Goal: Information Seeking & Learning: Find specific fact

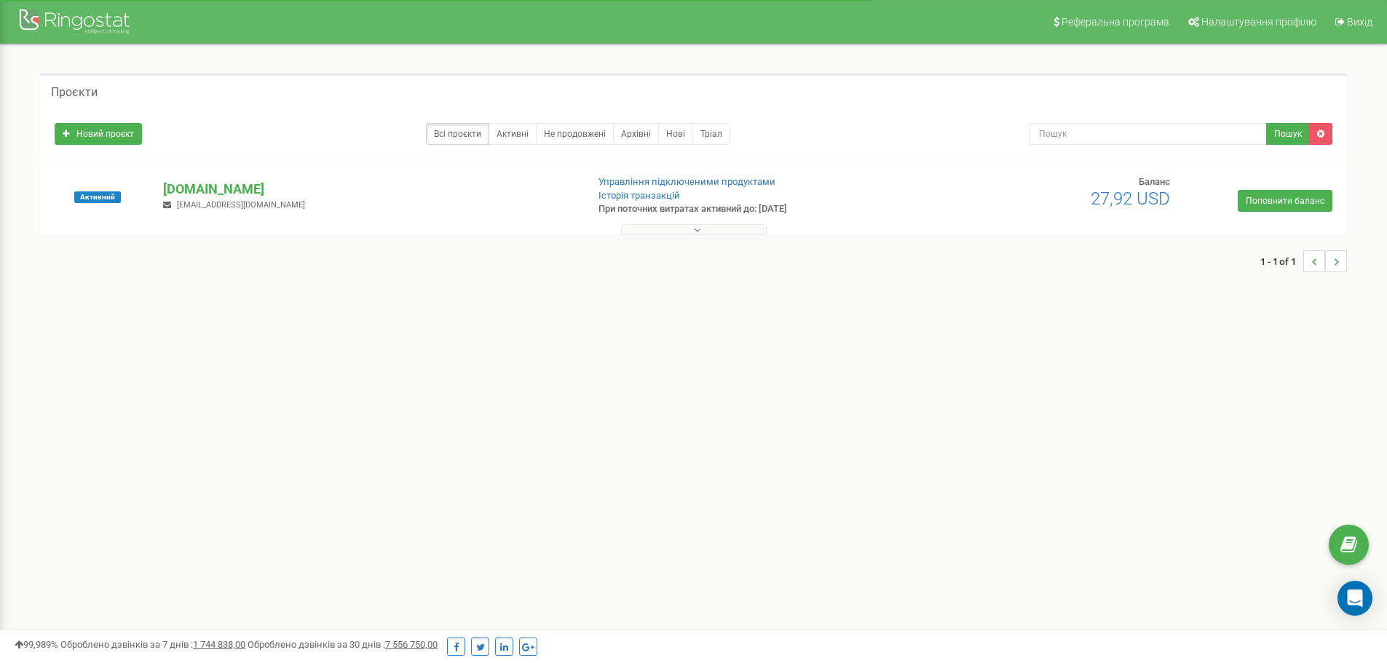
click at [678, 230] on button at bounding box center [694, 229] width 146 height 11
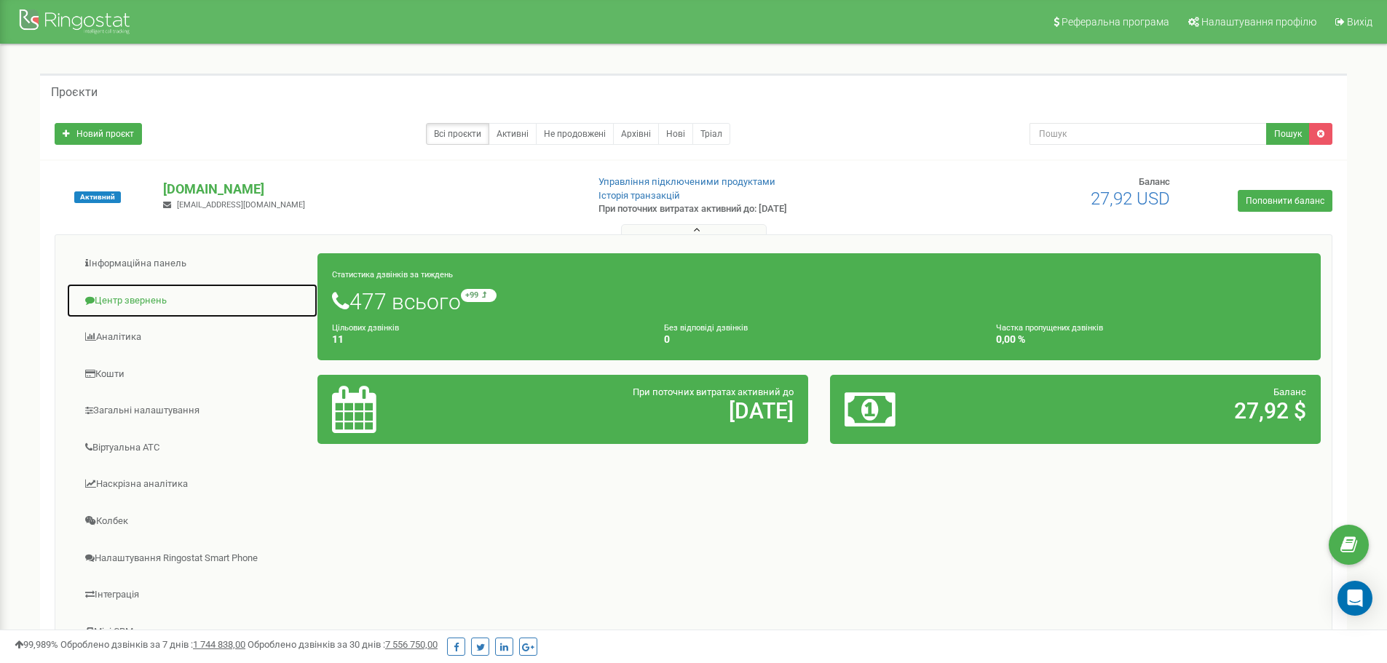
click at [132, 306] on link "Центр звернень" at bounding box center [192, 301] width 252 height 36
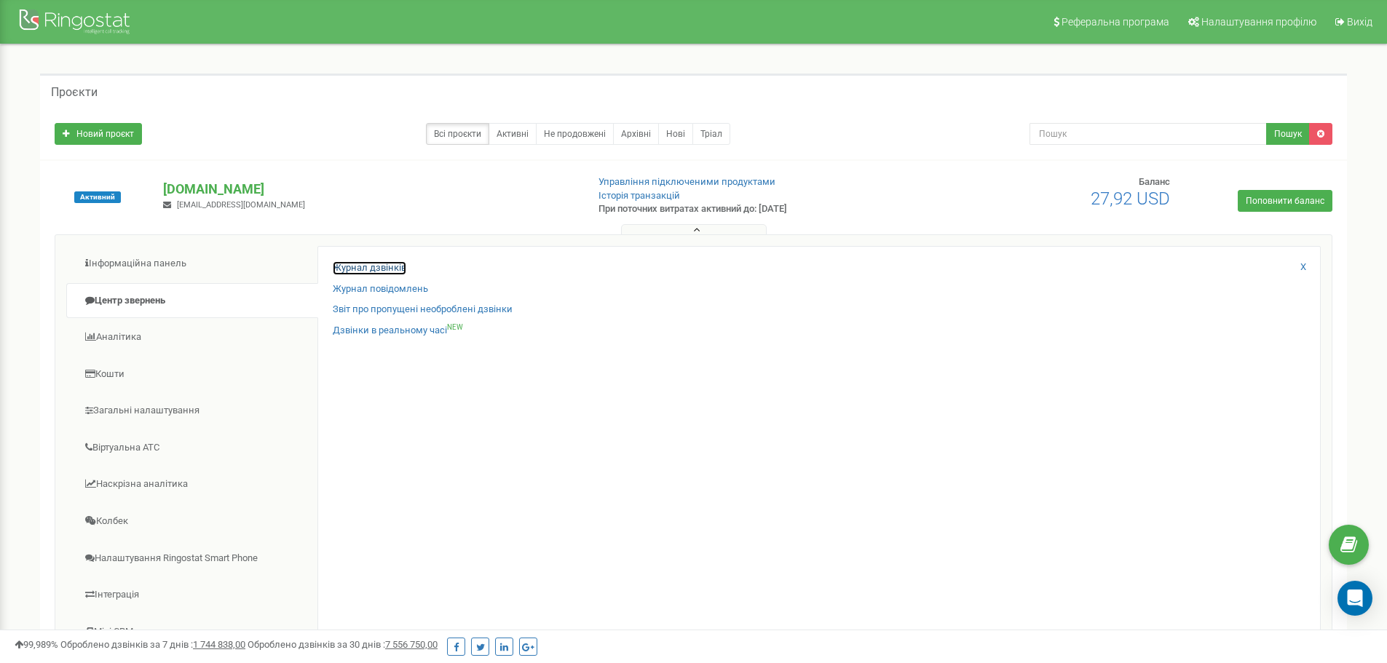
click at [366, 270] on link "Журнал дзвінків" at bounding box center [370, 268] width 74 height 14
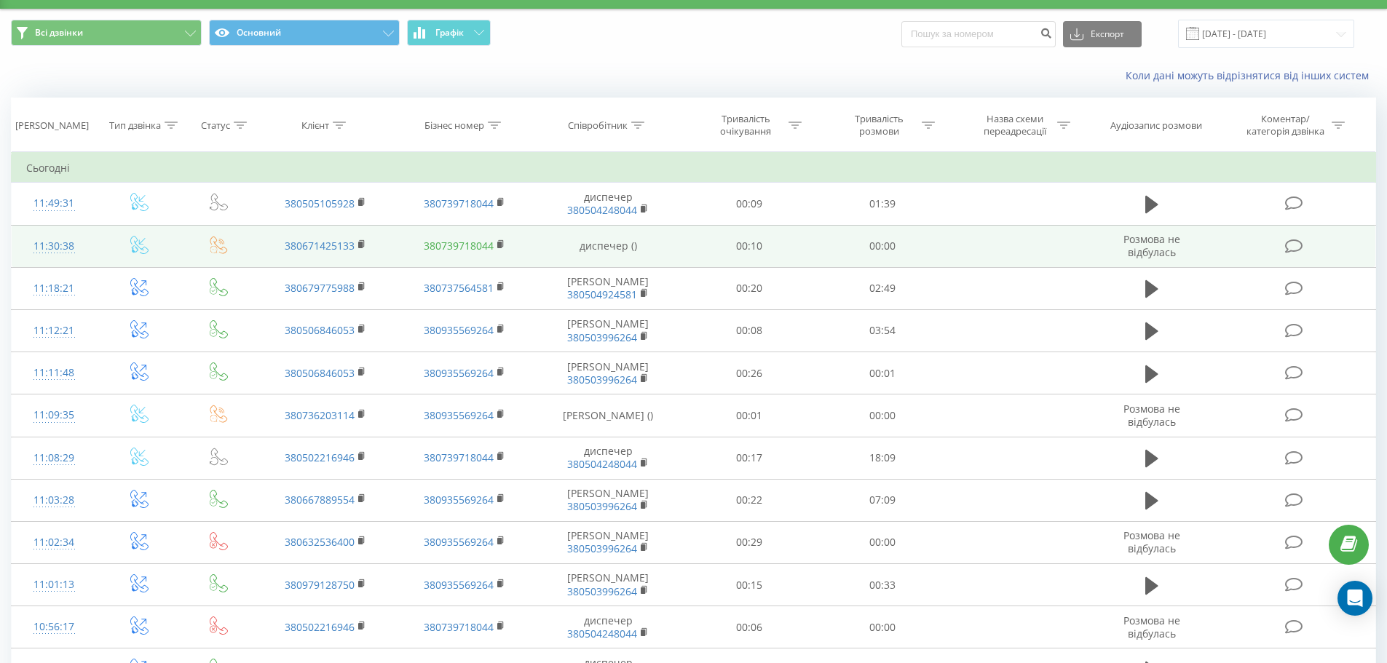
scroll to position [73, 0]
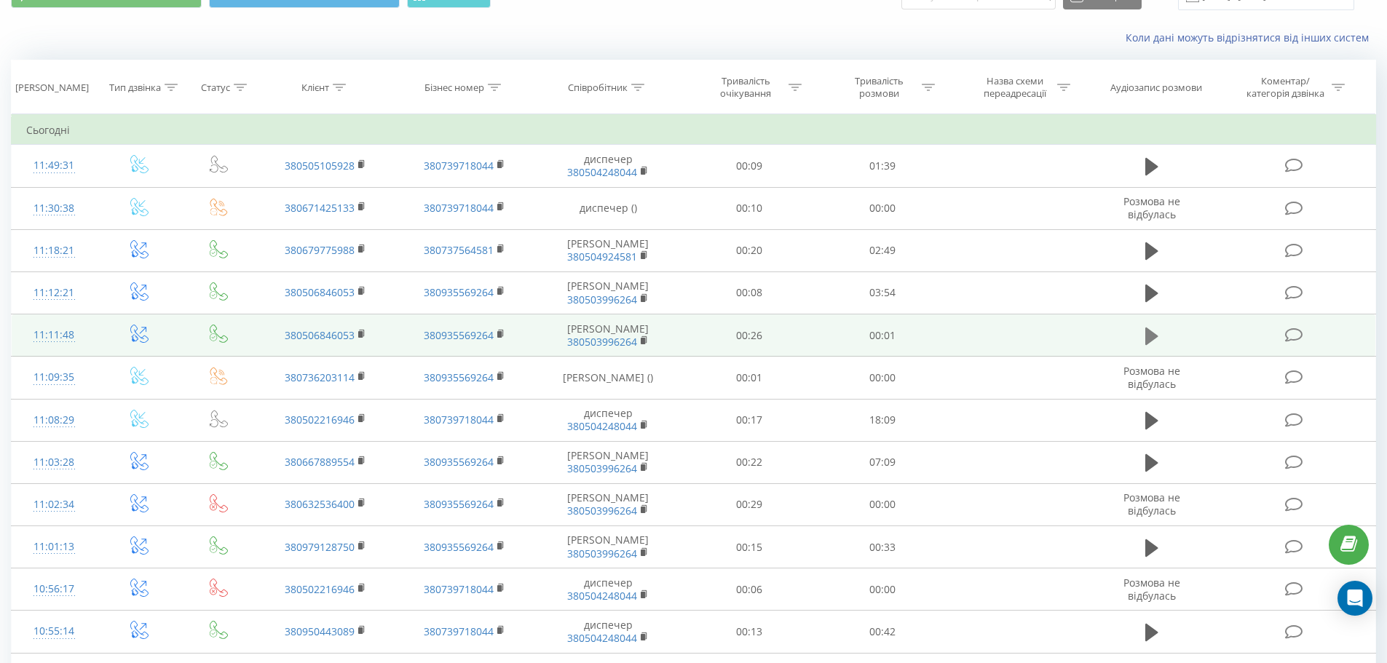
click at [1151, 344] on icon at bounding box center [1151, 335] width 13 height 17
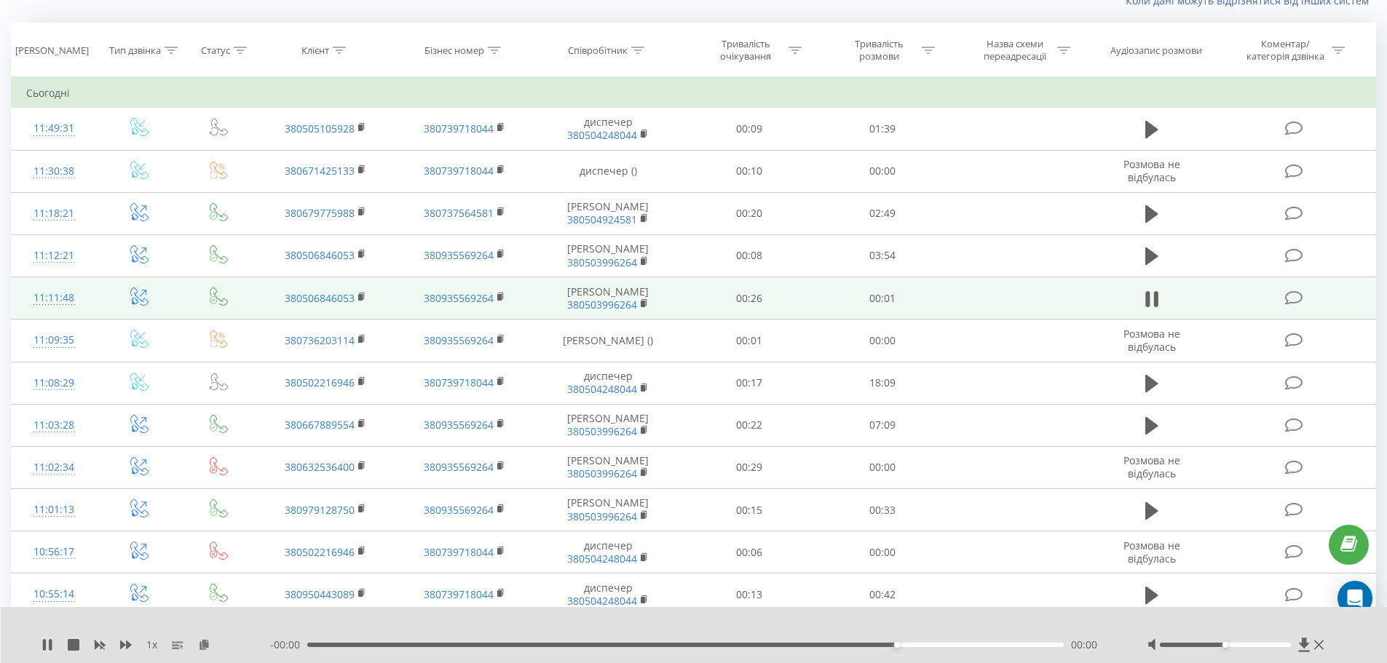
scroll to position [146, 0]
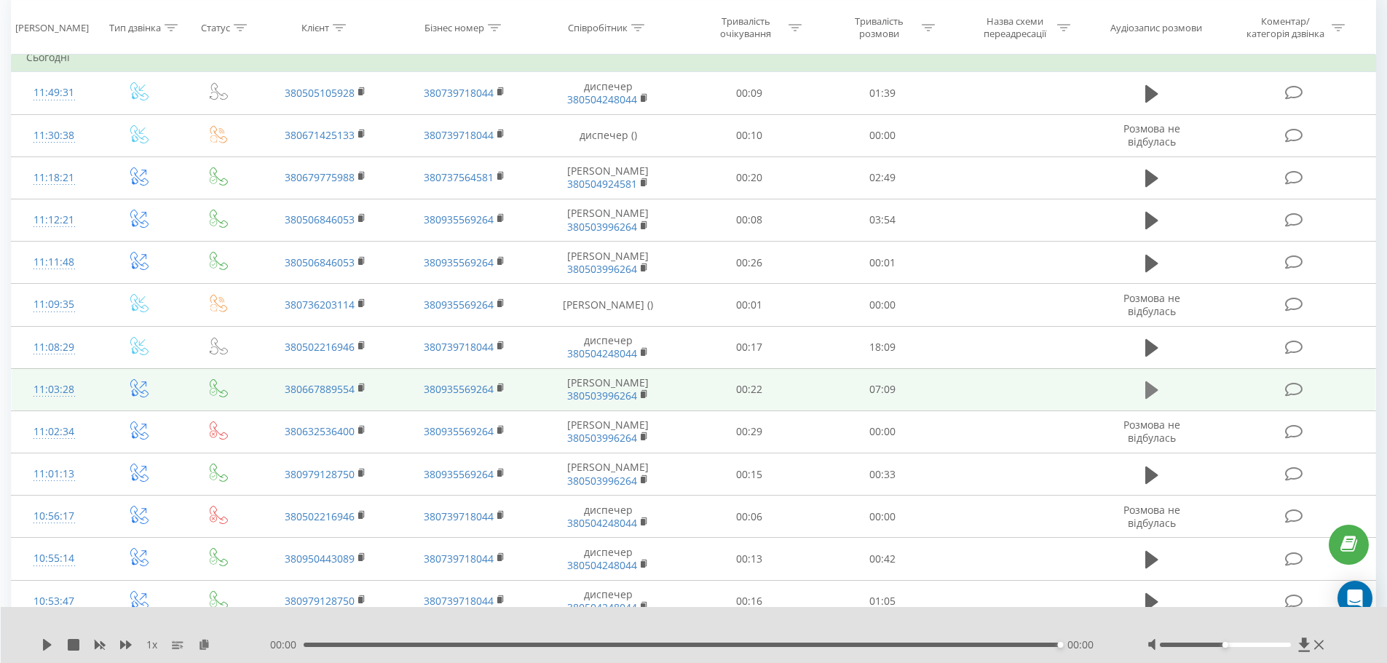
click at [1150, 399] on icon at bounding box center [1151, 389] width 13 height 17
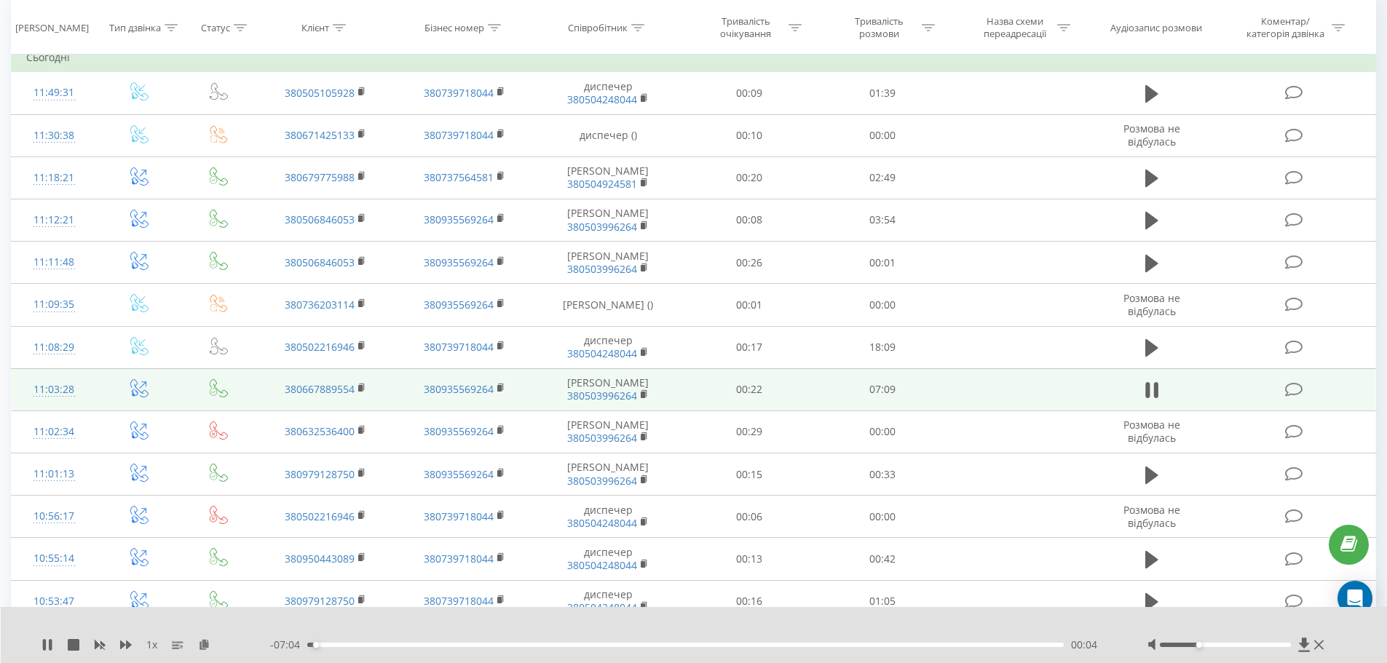
drag, startPoint x: 1216, startPoint y: 644, endPoint x: 1200, endPoint y: 646, distance: 16.8
click at [1200, 646] on div at bounding box center [1225, 645] width 131 height 4
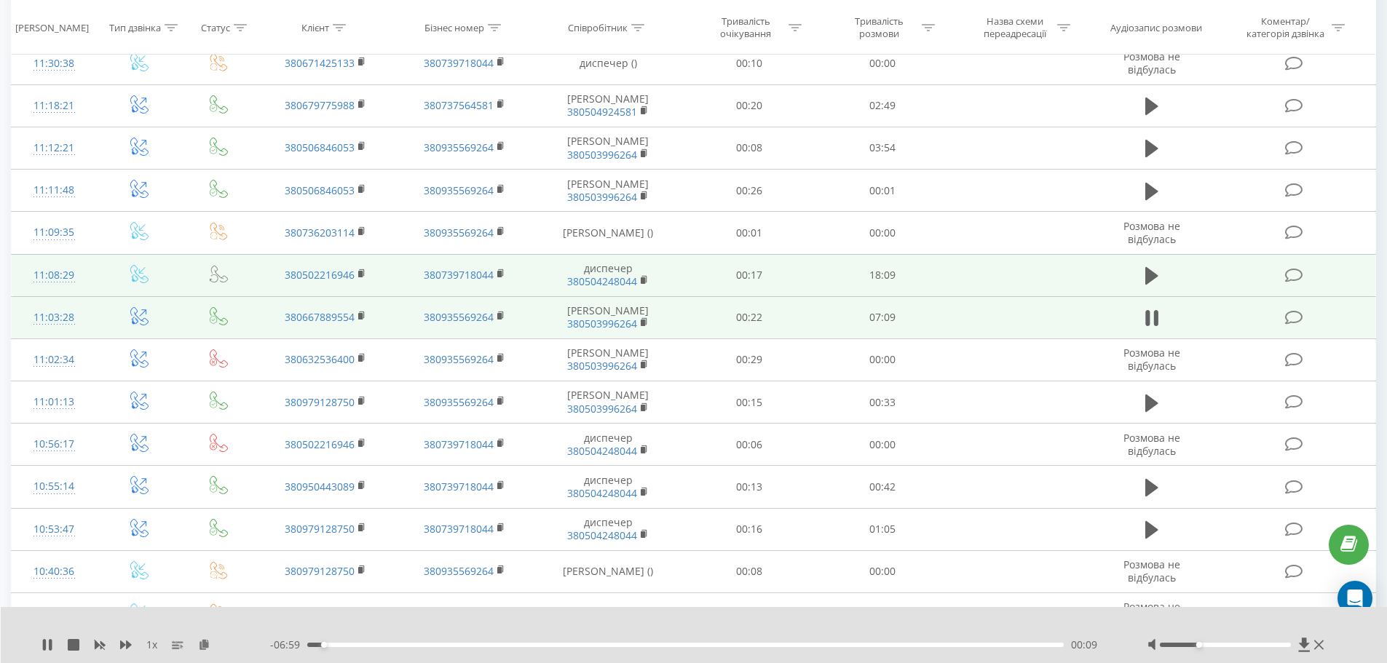
scroll to position [218, 0]
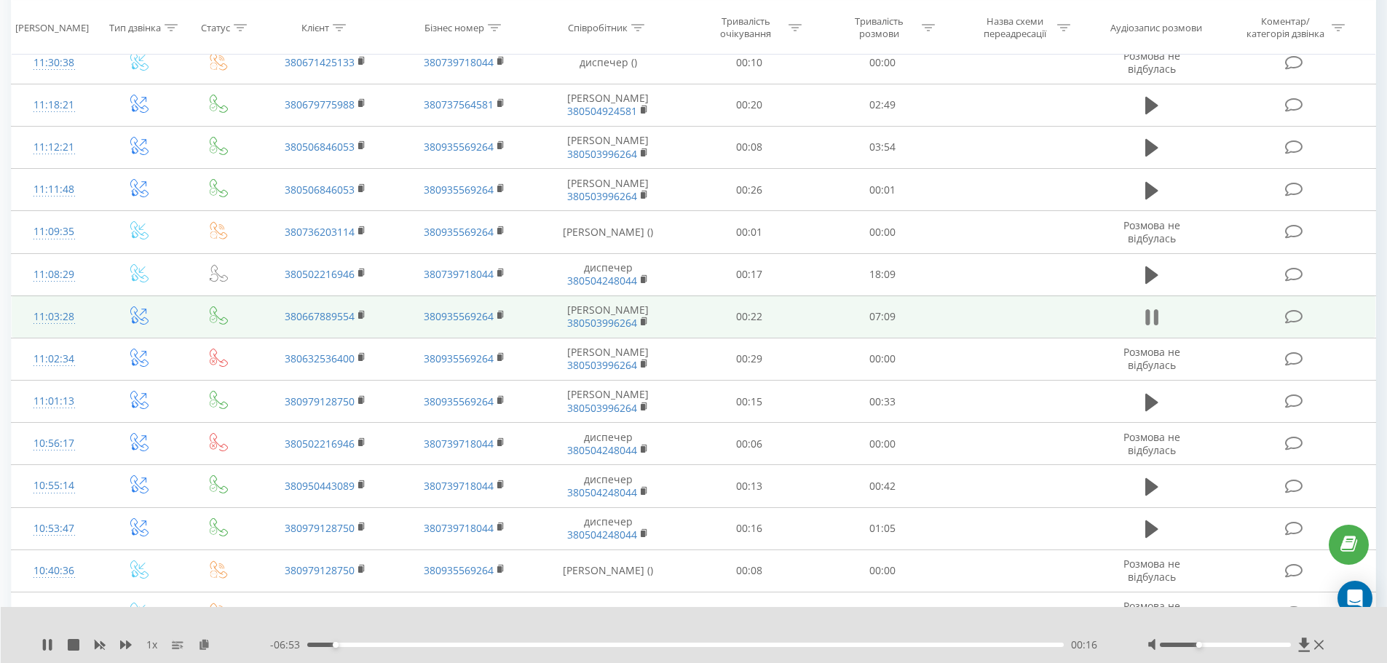
click at [1150, 328] on icon at bounding box center [1151, 317] width 13 height 20
click at [1149, 326] on icon at bounding box center [1151, 317] width 13 height 17
click at [376, 645] on div "00:39" at bounding box center [685, 645] width 757 height 4
click at [391, 646] on div "00:48" at bounding box center [685, 645] width 757 height 4
click at [412, 645] on div "01:00" at bounding box center [685, 645] width 757 height 4
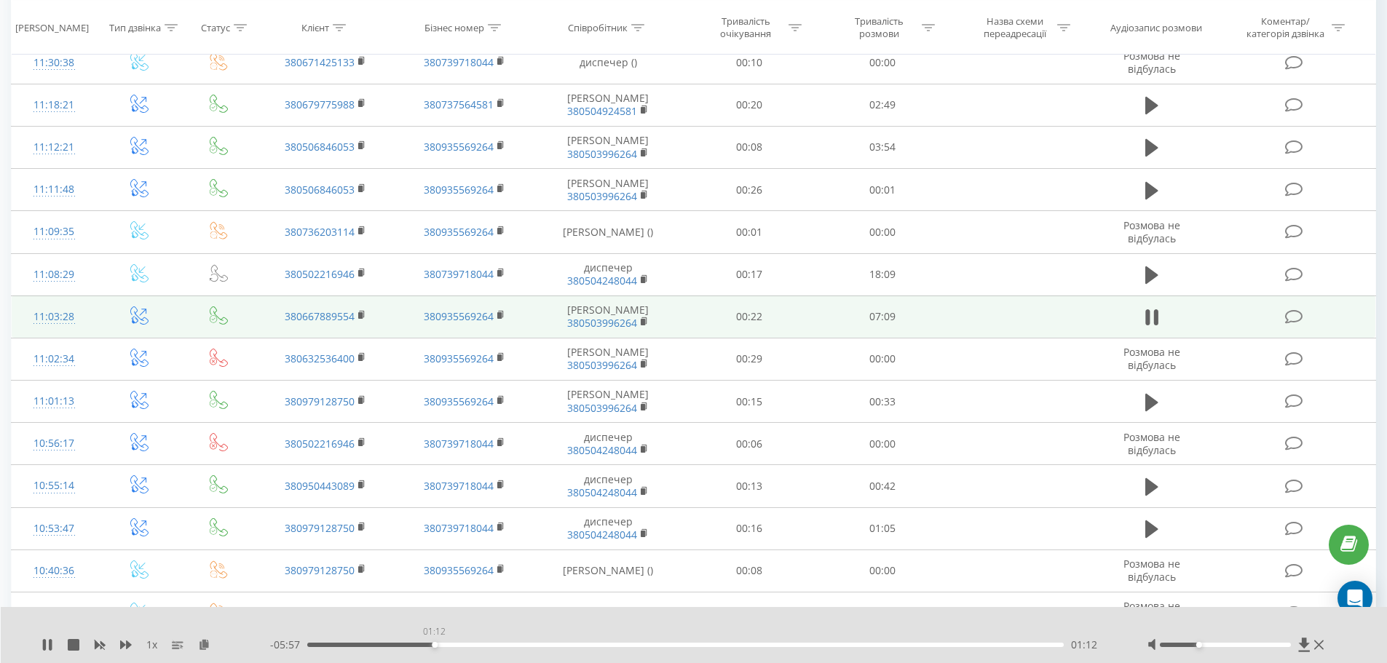
click at [434, 645] on div "01:12" at bounding box center [685, 645] width 757 height 4
click at [466, 645] on div "01:13" at bounding box center [685, 645] width 757 height 4
click at [493, 646] on div "00:00" at bounding box center [685, 645] width 757 height 4
click at [529, 646] on div "02:06" at bounding box center [685, 645] width 757 height 4
click at [585, 646] on div "02:07" at bounding box center [685, 645] width 757 height 4
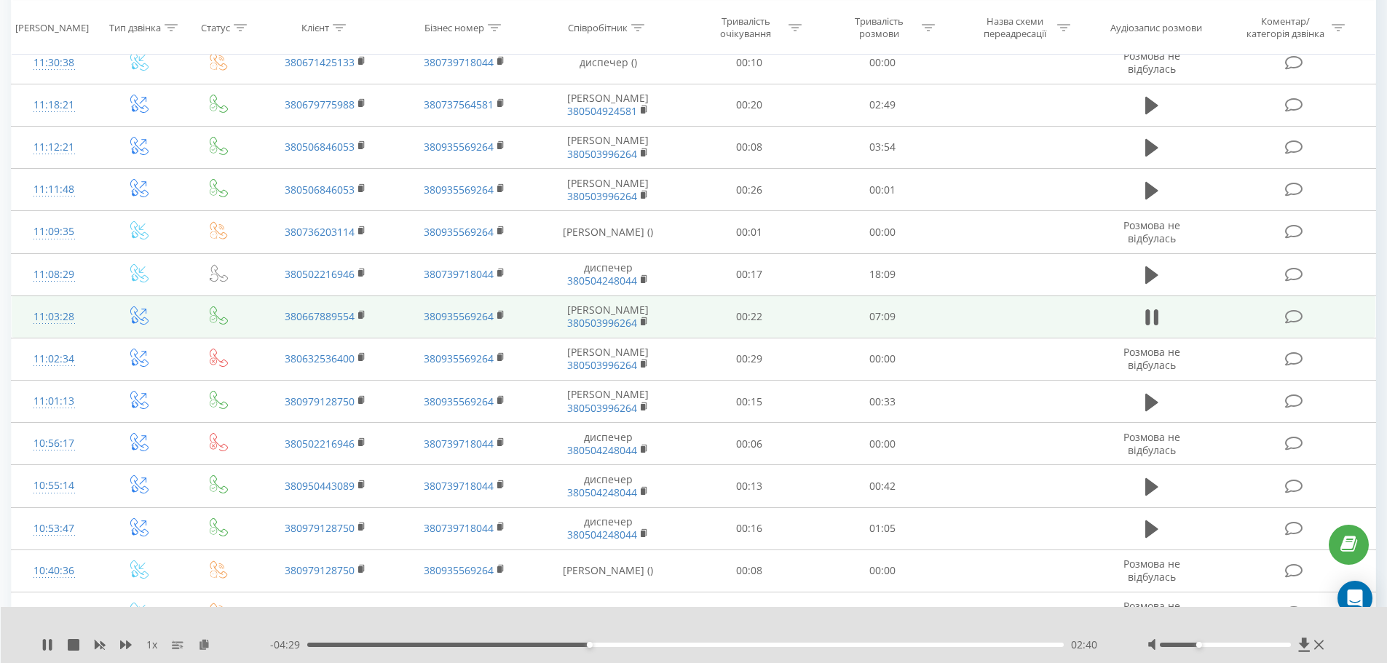
click at [631, 643] on div "02:40" at bounding box center [685, 645] width 757 height 4
click at [675, 644] on div "03:29" at bounding box center [685, 645] width 757 height 4
click at [716, 644] on div "03:52" at bounding box center [685, 645] width 757 height 4
click at [734, 646] on div "03:53" at bounding box center [685, 645] width 757 height 4
click at [758, 646] on div "04:03" at bounding box center [685, 645] width 757 height 4
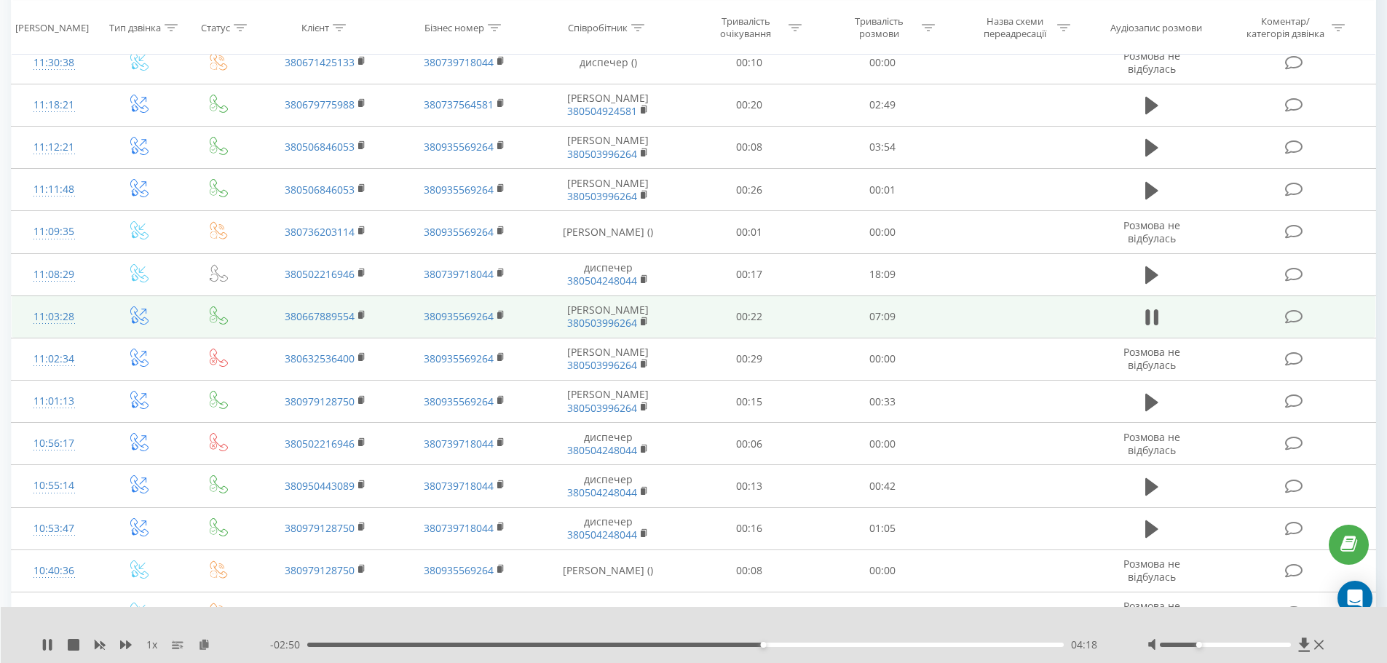
click at [784, 645] on div "04:18" at bounding box center [685, 645] width 757 height 4
click at [801, 646] on div "04:40" at bounding box center [685, 645] width 757 height 4
click at [819, 646] on div "04:41" at bounding box center [685, 645] width 757 height 4
click at [43, 651] on button at bounding box center [47, 645] width 12 height 12
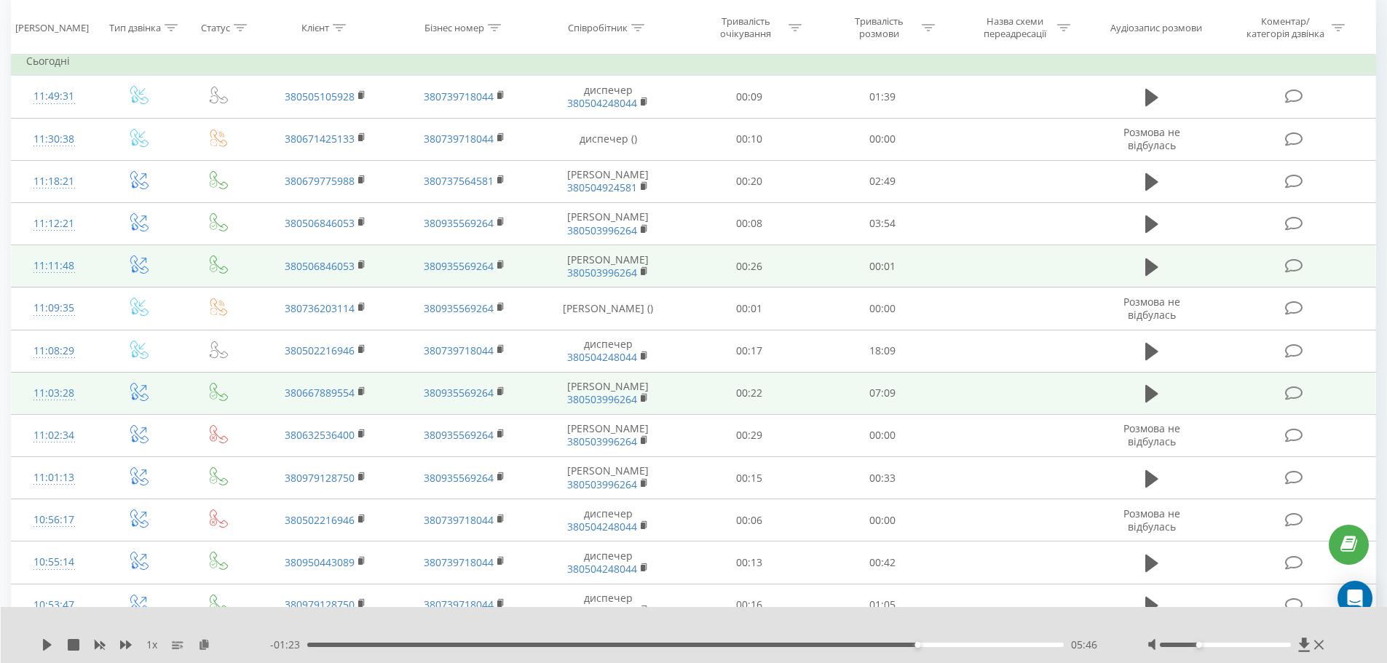
scroll to position [146, 0]
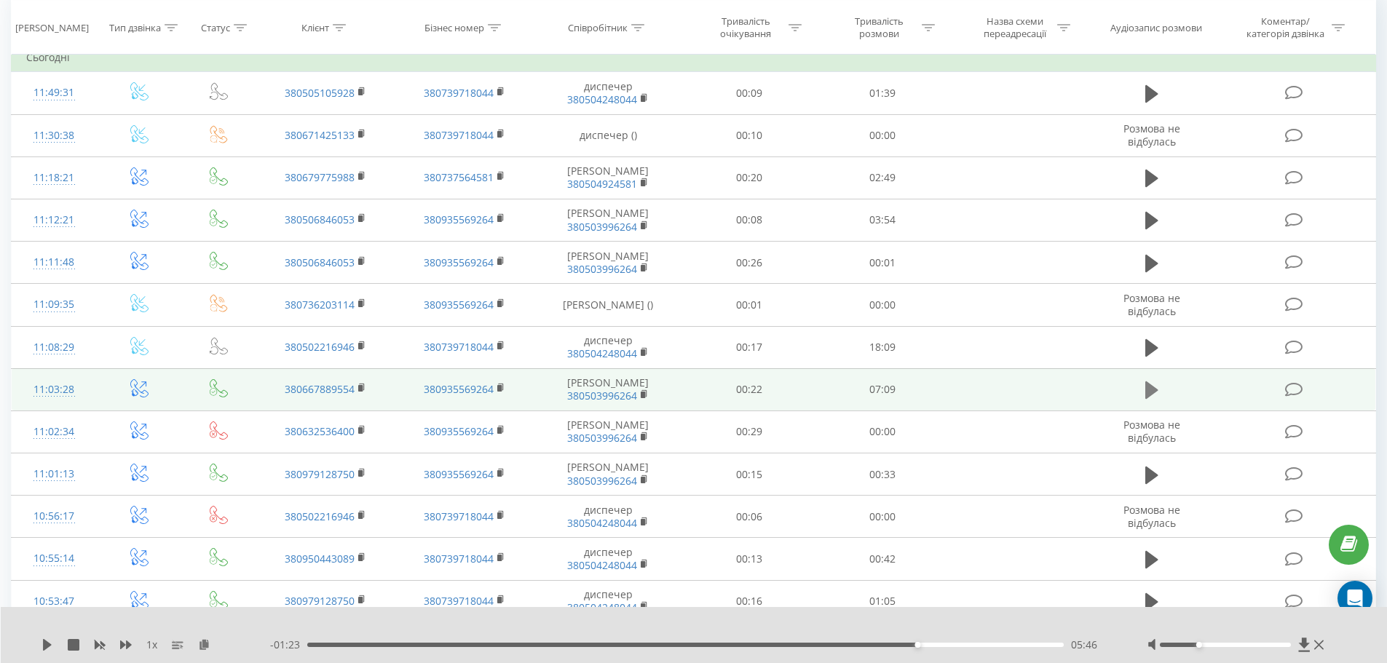
click at [1160, 401] on button at bounding box center [1152, 390] width 22 height 22
click at [1149, 400] on icon at bounding box center [1151, 390] width 13 height 20
click at [1302, 645] on icon at bounding box center [1304, 645] width 11 height 14
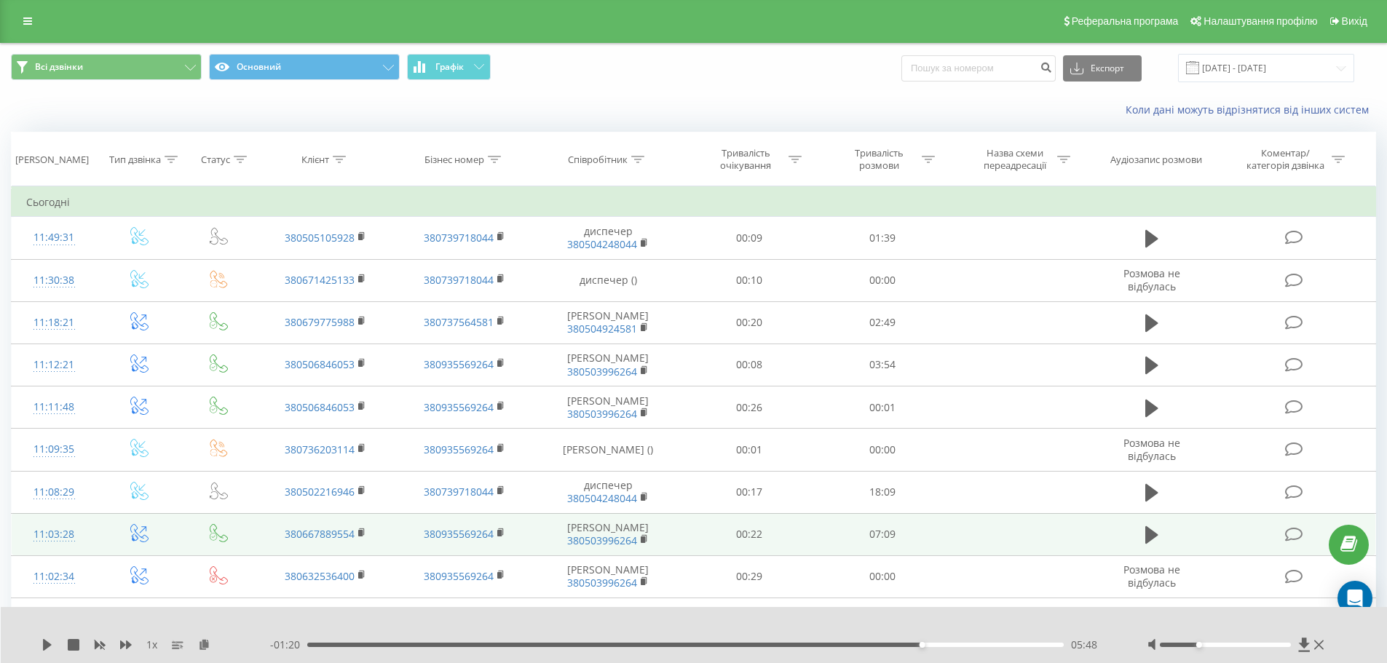
scroll to position [0, 0]
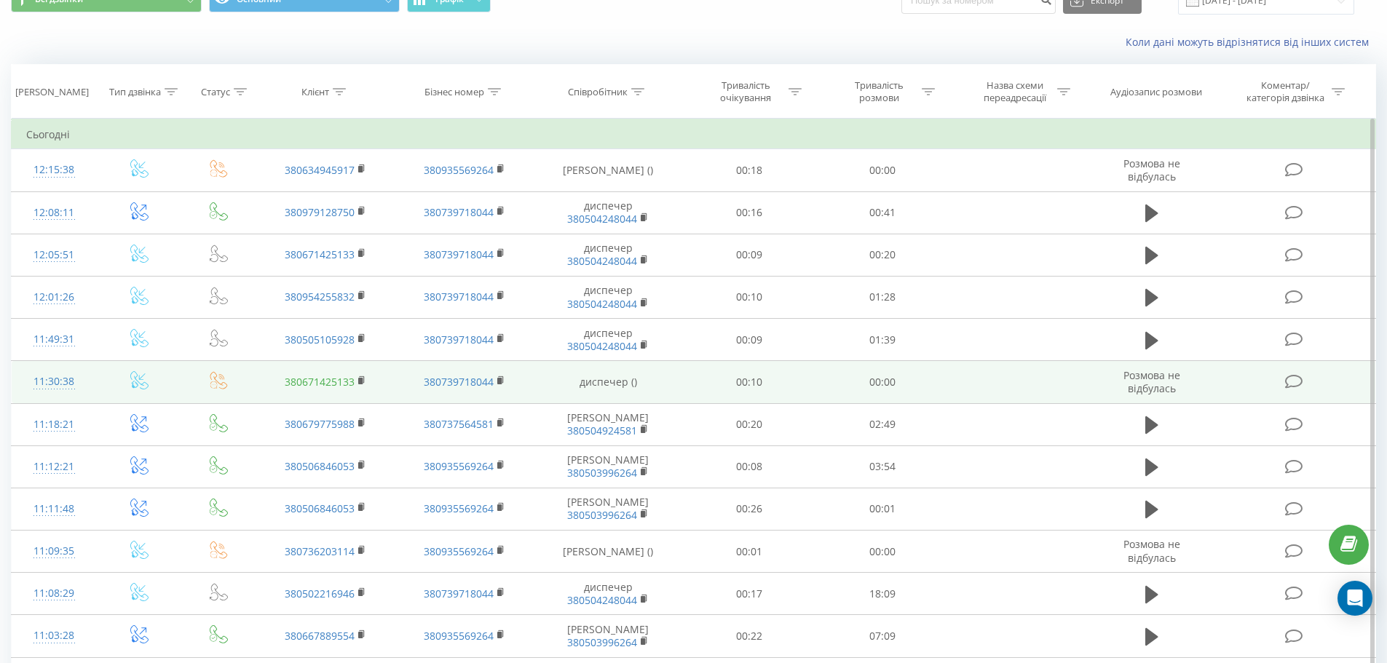
scroll to position [73, 0]
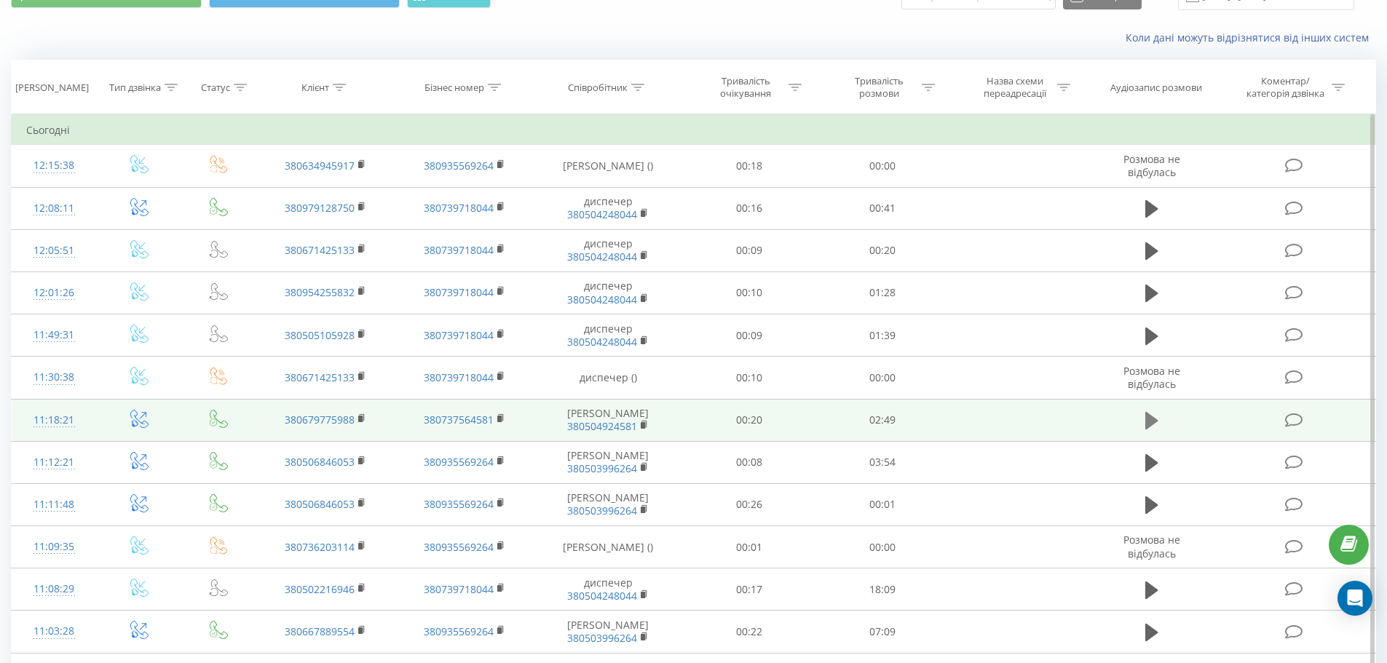
click at [1152, 421] on icon at bounding box center [1151, 420] width 13 height 17
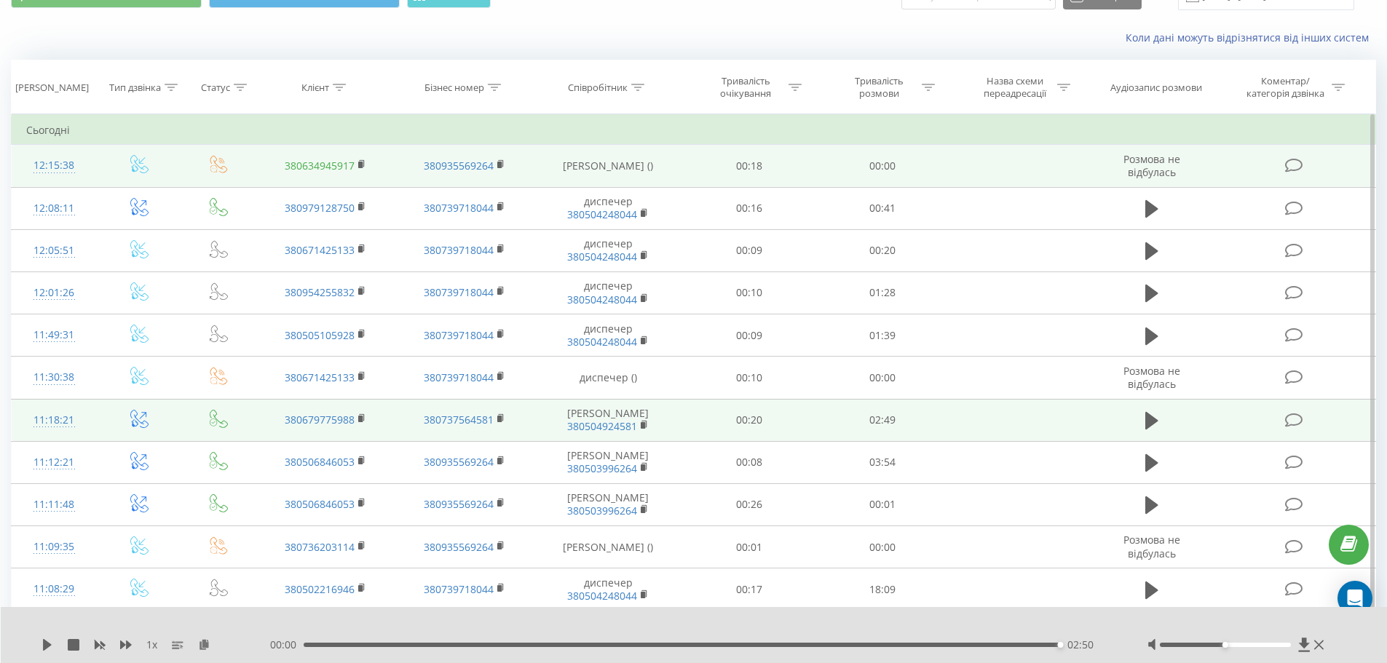
click at [332, 171] on link "380634945917" at bounding box center [320, 166] width 70 height 14
drag, startPoint x: 266, startPoint y: 165, endPoint x: 357, endPoint y: 163, distance: 90.3
click at [357, 163] on td "380634945917" at bounding box center [325, 166] width 138 height 42
copy link "380634945917"
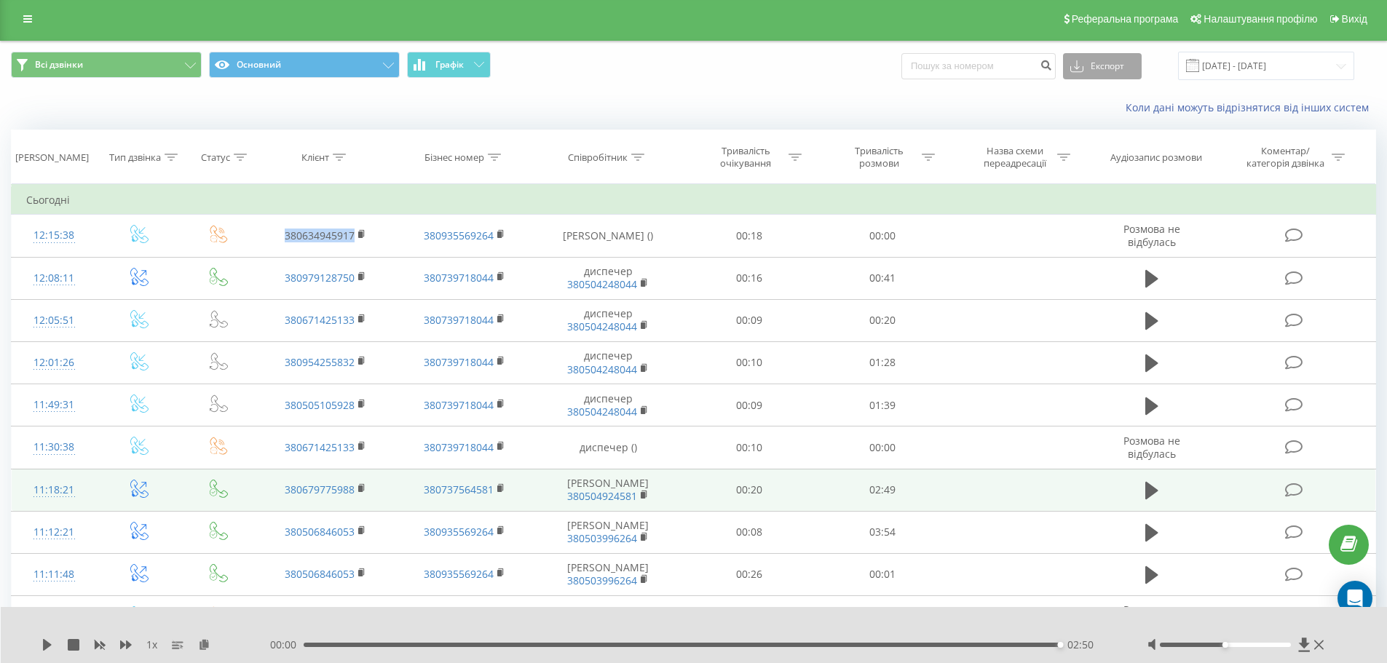
scroll to position [0, 0]
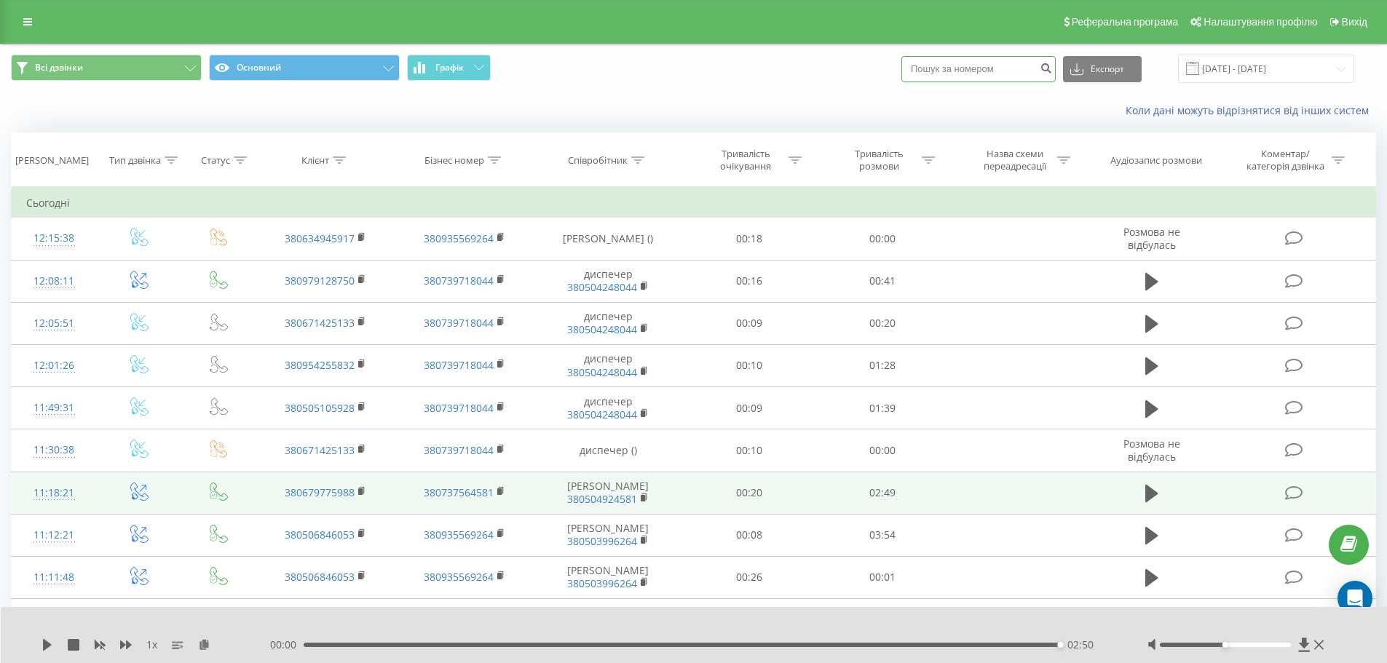
paste input "380634945917"
type input "380634945917"
click at [1052, 68] on icon "submit" at bounding box center [1045, 66] width 12 height 9
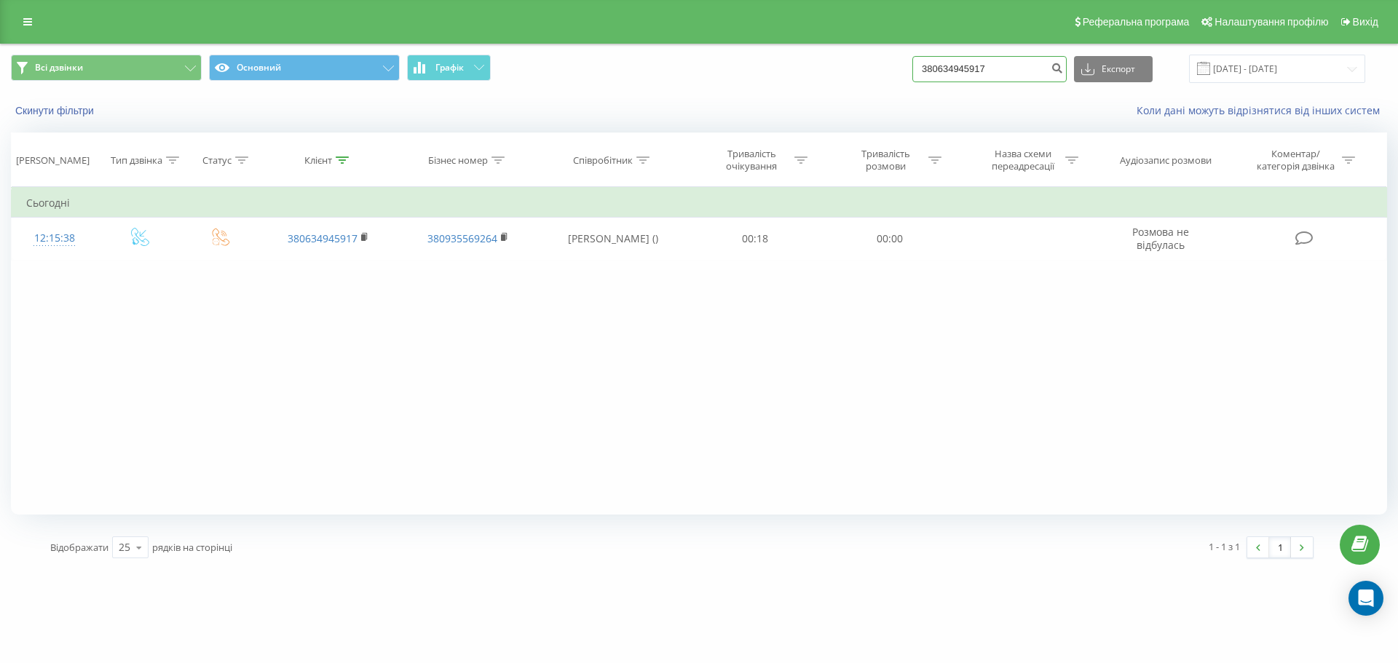
drag, startPoint x: 999, startPoint y: 69, endPoint x: 916, endPoint y: 71, distance: 83.0
click at [916, 71] on div "Всі дзвінки Основний Графік 380634945917 Експорт .csv .xls .xlsx 20.05.2025 - 2…" at bounding box center [699, 69] width 1376 height 28
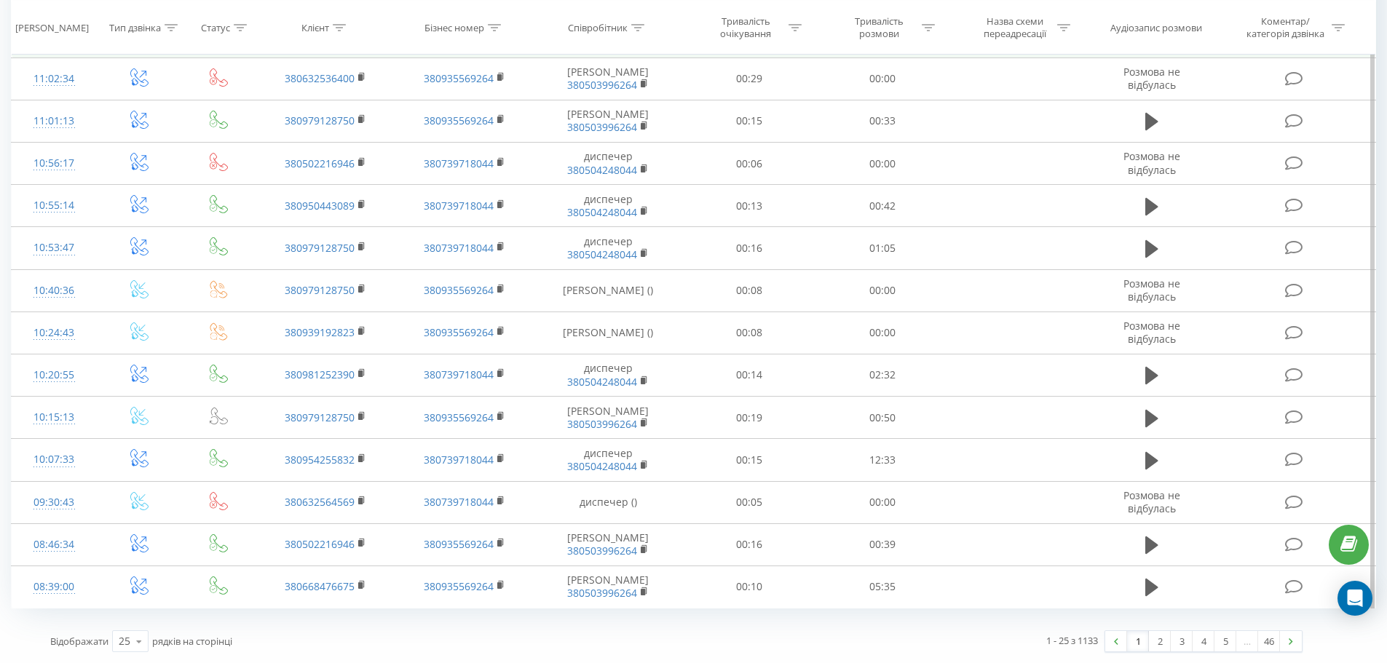
scroll to position [758, 0]
click at [1137, 646] on link "1" at bounding box center [1138, 641] width 22 height 20
click at [1158, 643] on link "2" at bounding box center [1160, 641] width 22 height 20
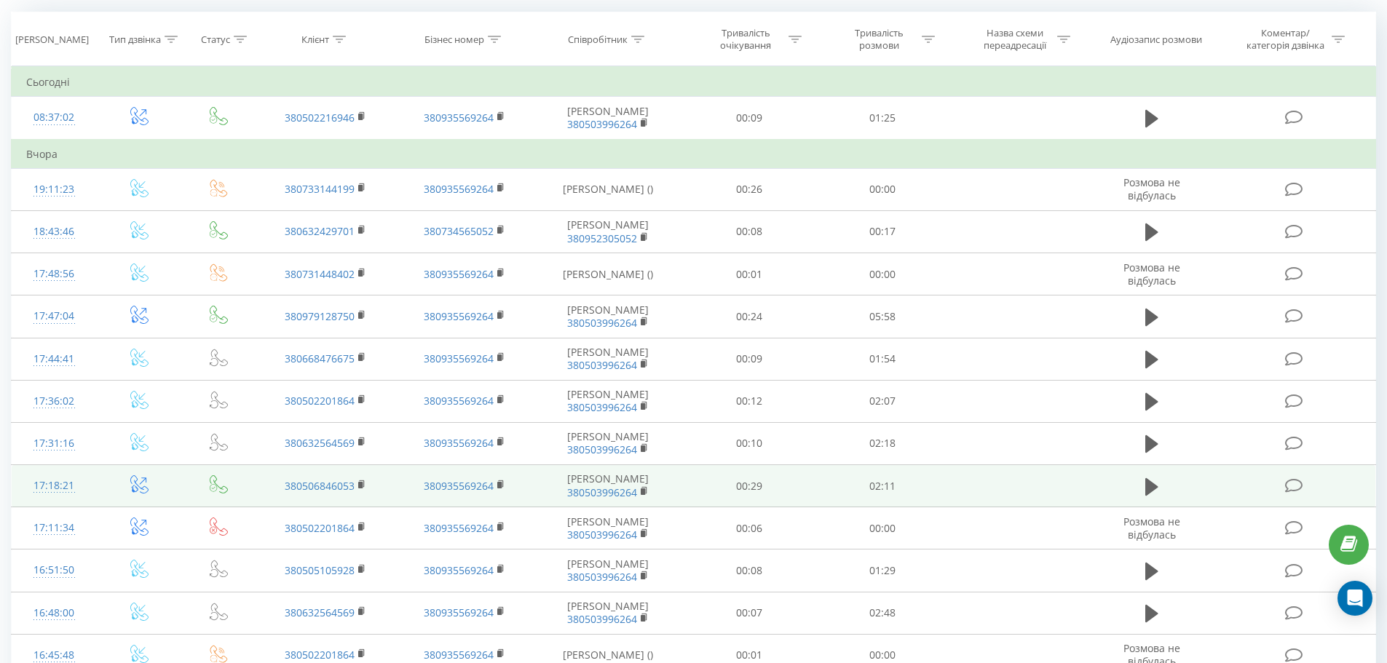
scroll to position [96, 0]
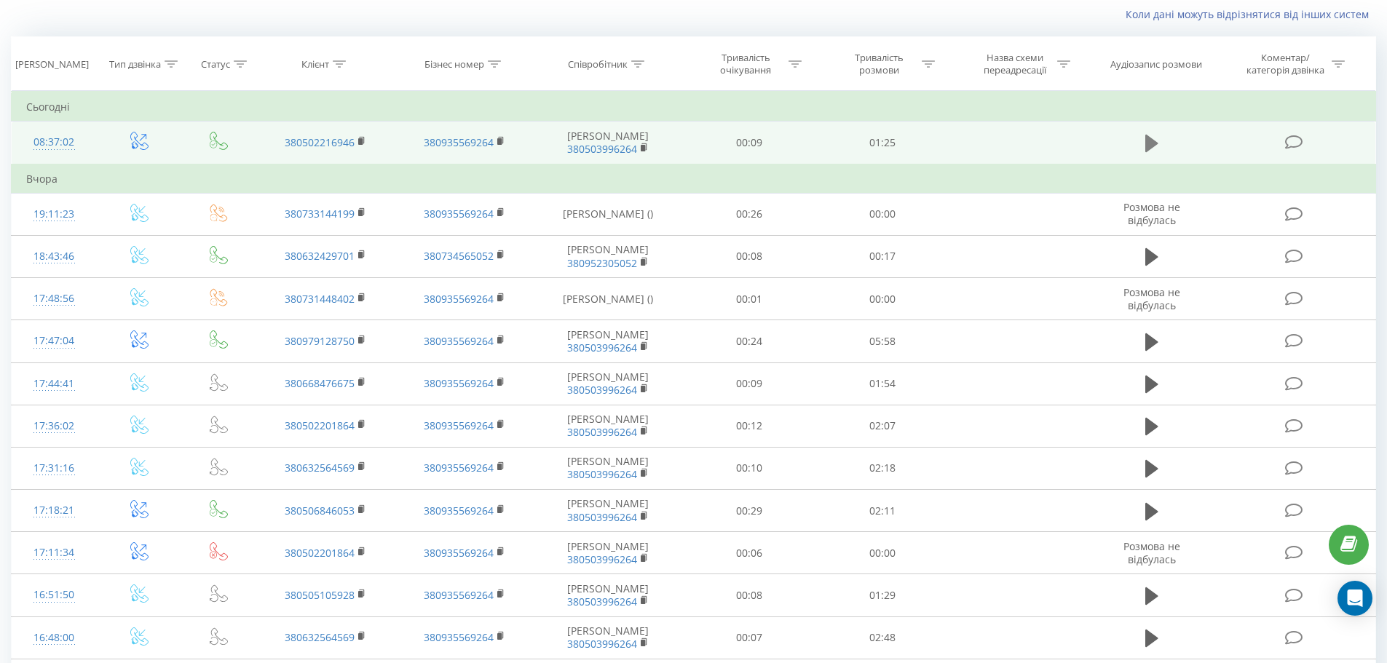
click at [1152, 151] on icon at bounding box center [1151, 143] width 13 height 17
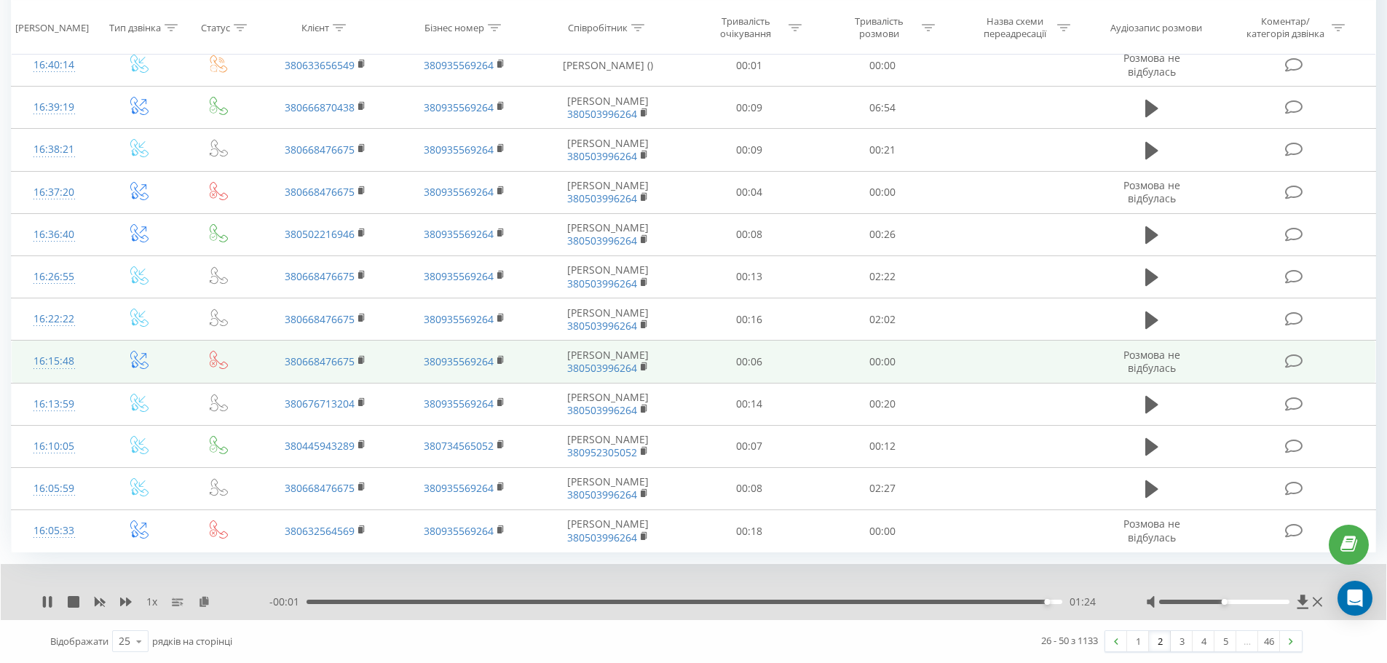
scroll to position [966, 0]
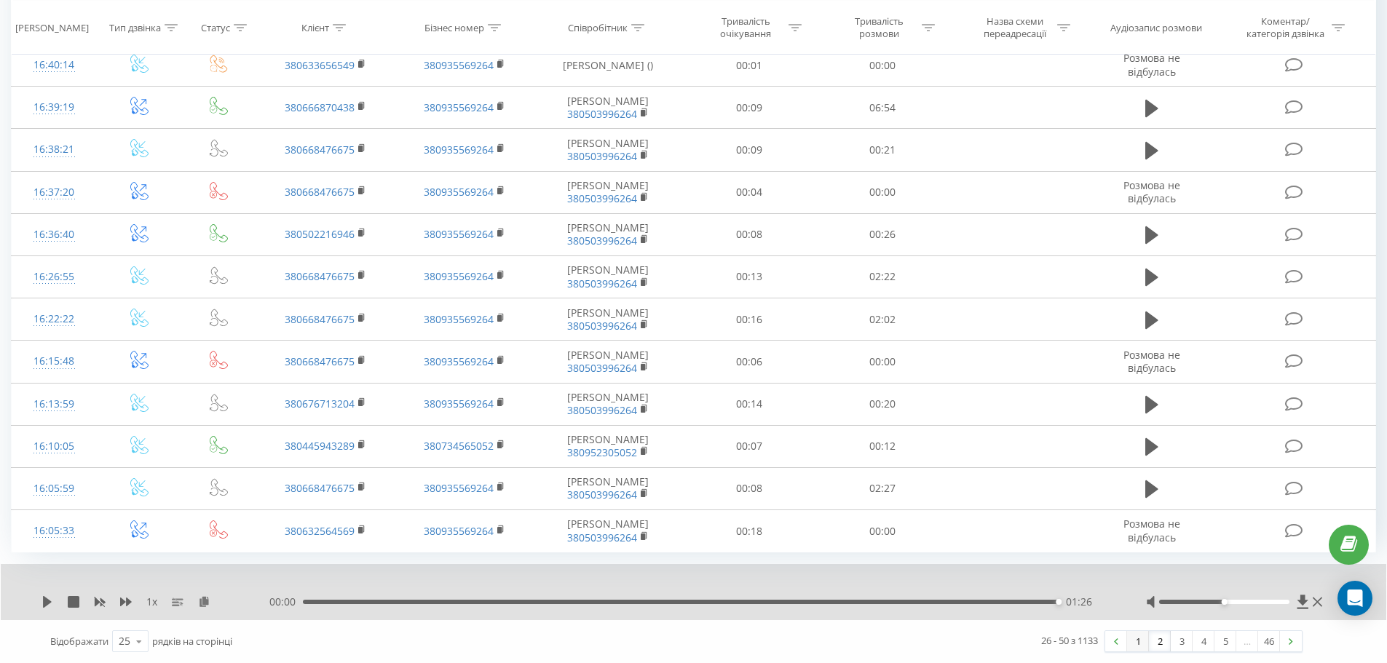
click at [1134, 644] on link "1" at bounding box center [1138, 641] width 22 height 20
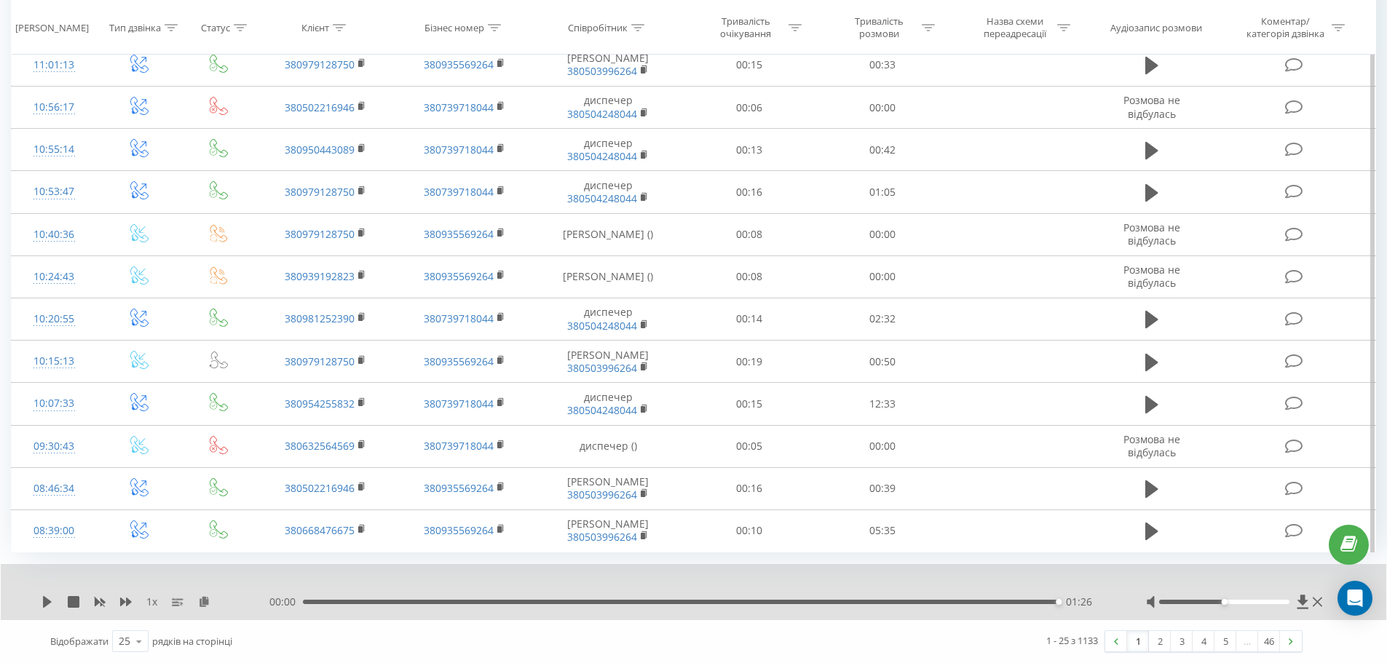
scroll to position [814, 0]
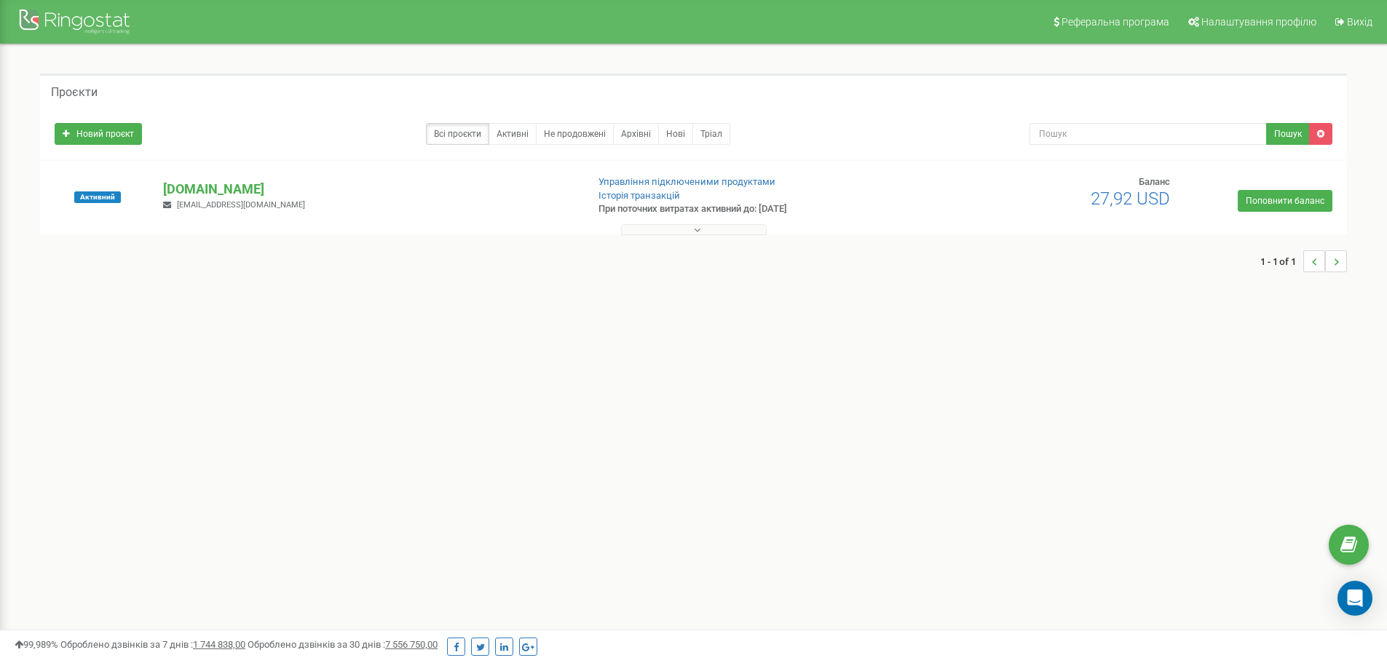
click at [689, 230] on button at bounding box center [694, 229] width 146 height 11
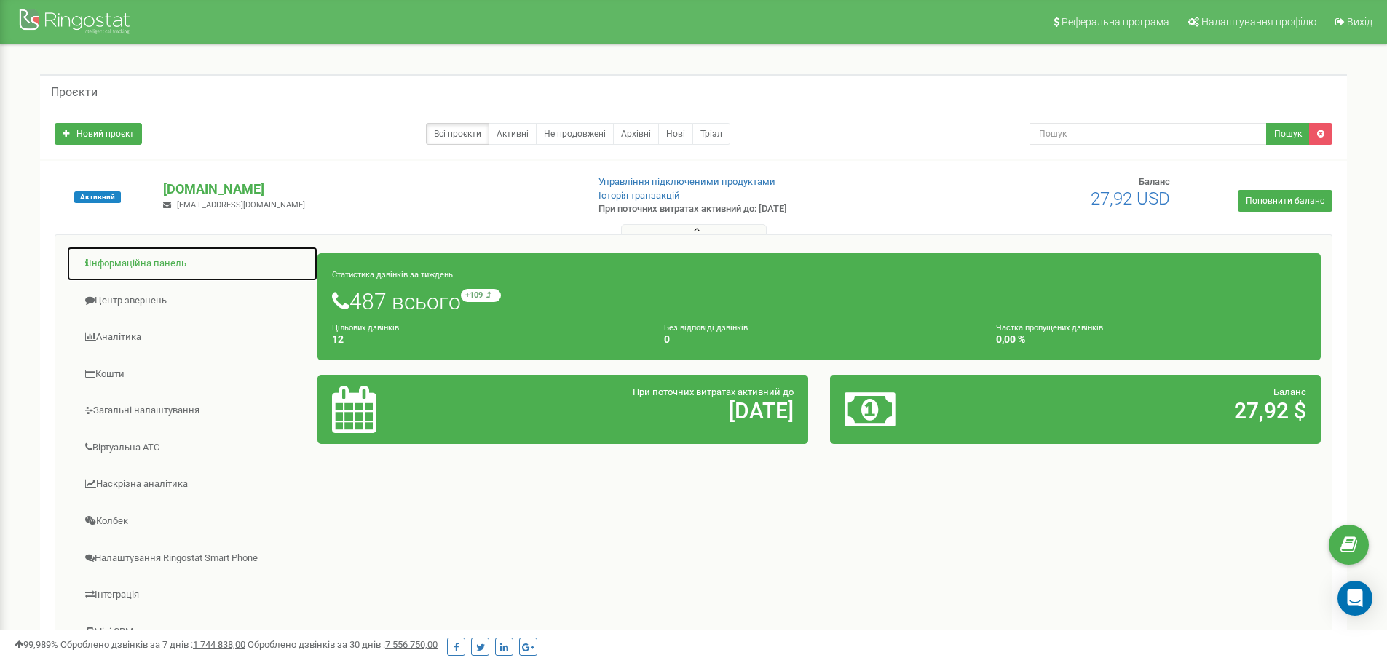
click at [125, 265] on link "Інформаційна панель" at bounding box center [192, 264] width 252 height 36
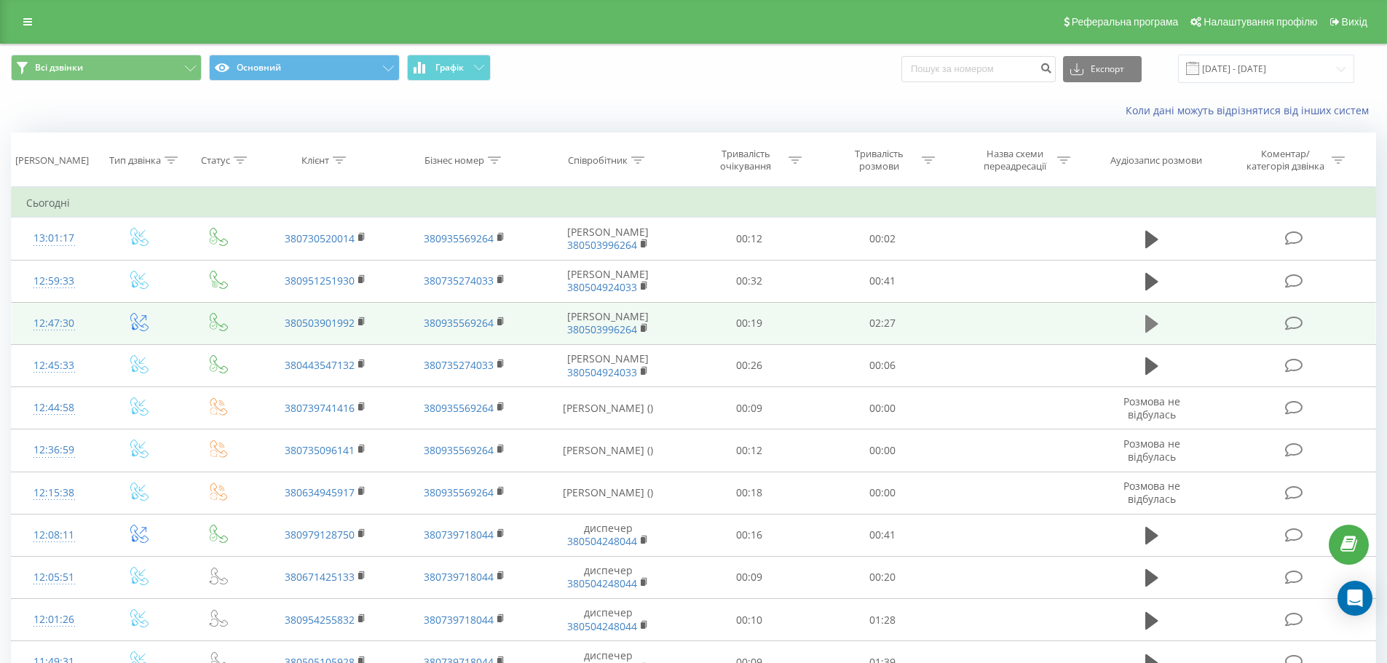
click at [1142, 335] on button at bounding box center [1152, 324] width 22 height 22
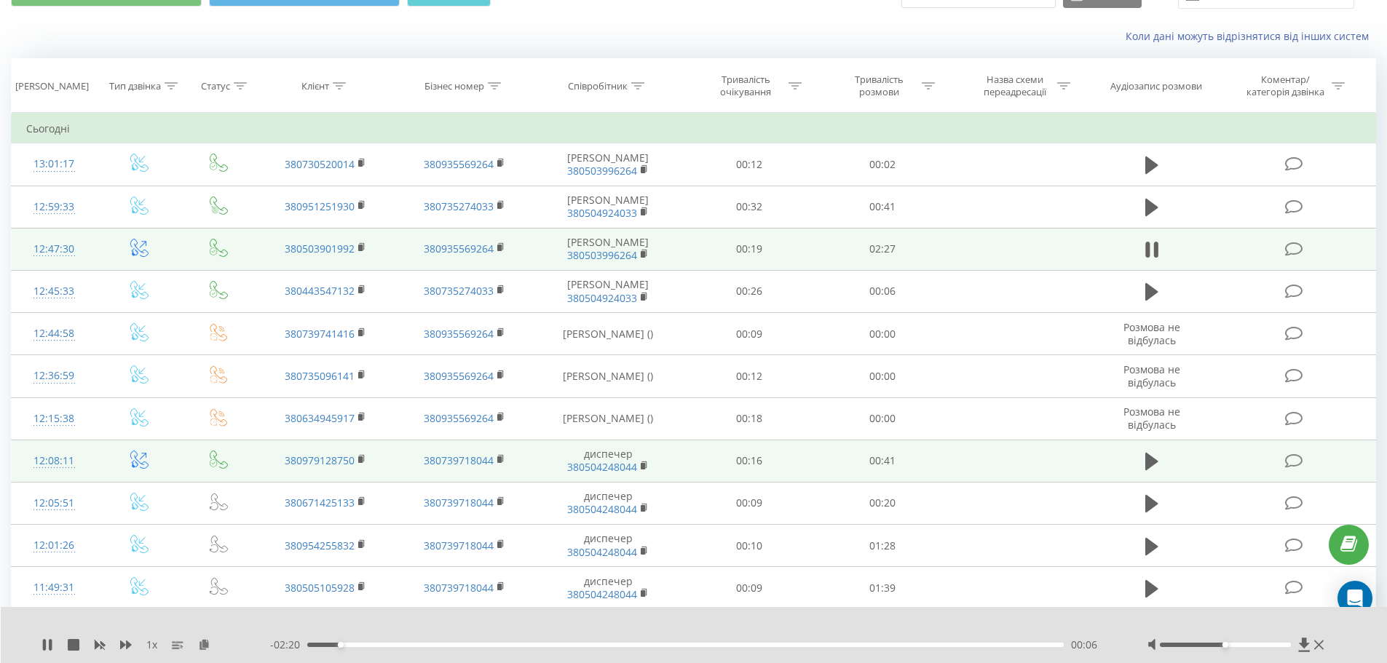
scroll to position [73, 0]
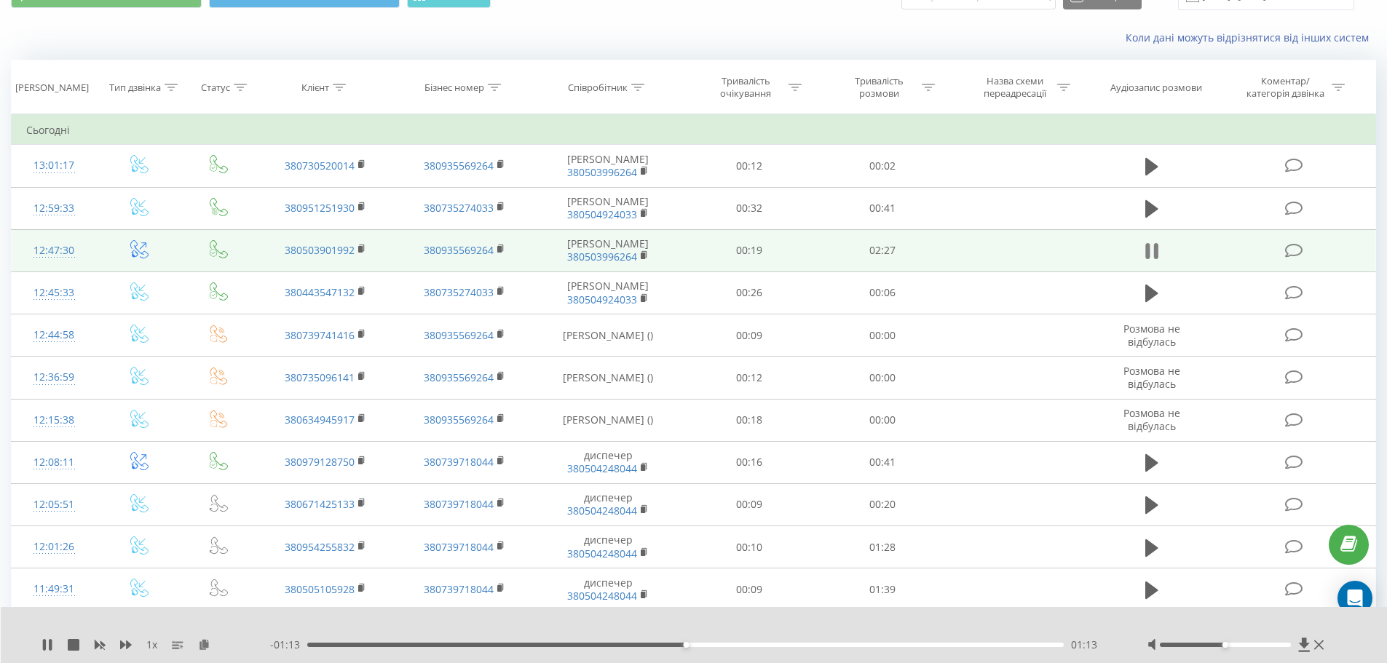
click at [1157, 259] on icon at bounding box center [1155, 251] width 4 height 16
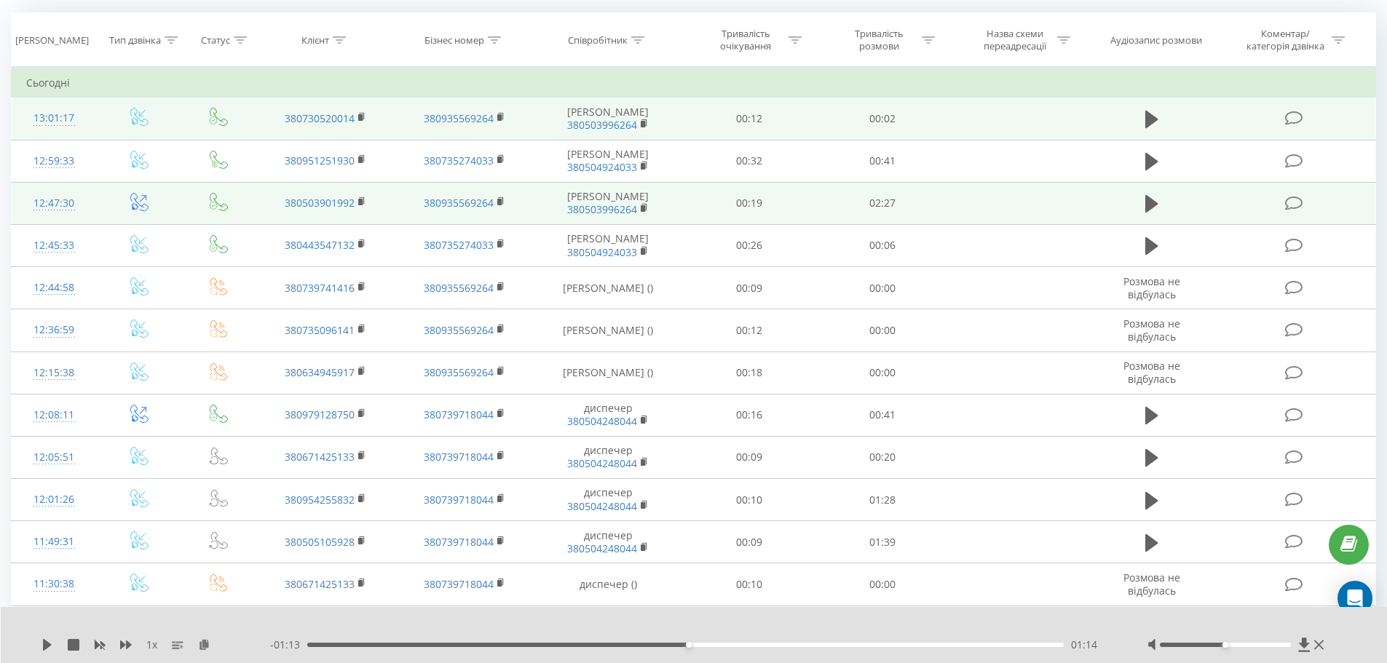
scroll to position [146, 0]
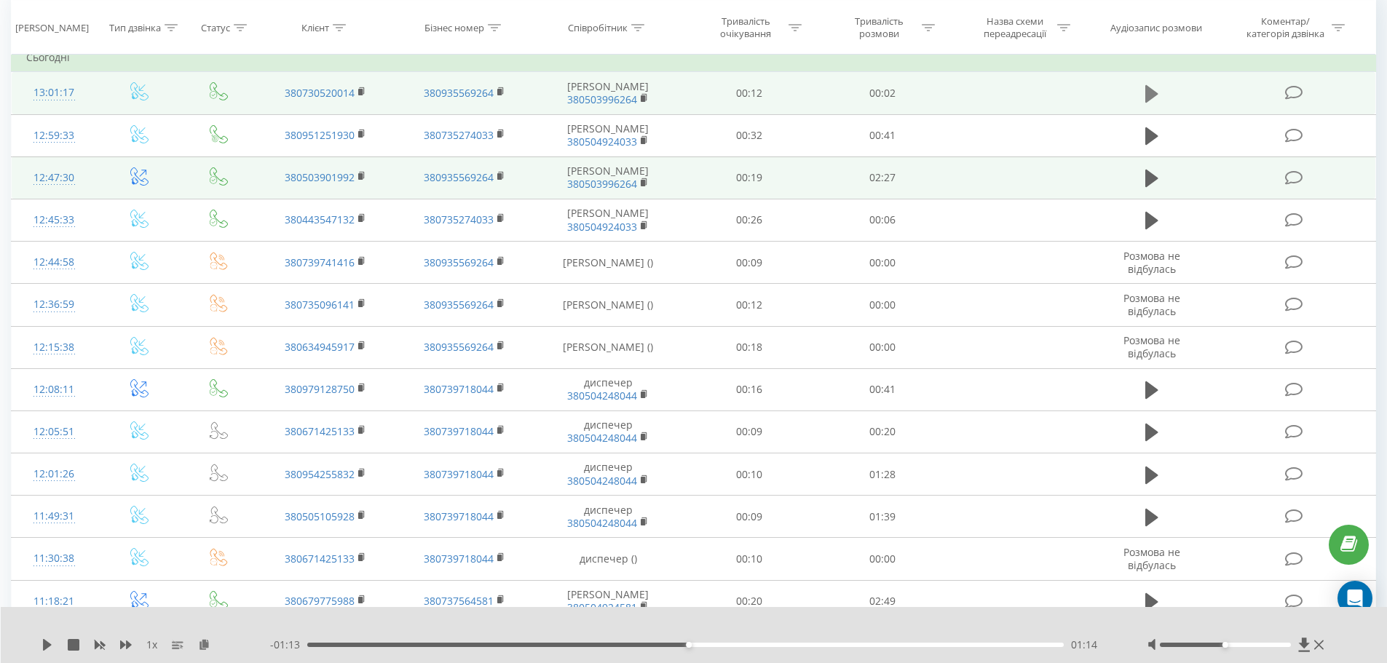
click at [1146, 98] on icon at bounding box center [1151, 93] width 13 height 17
click at [1152, 100] on icon at bounding box center [1151, 93] width 13 height 17
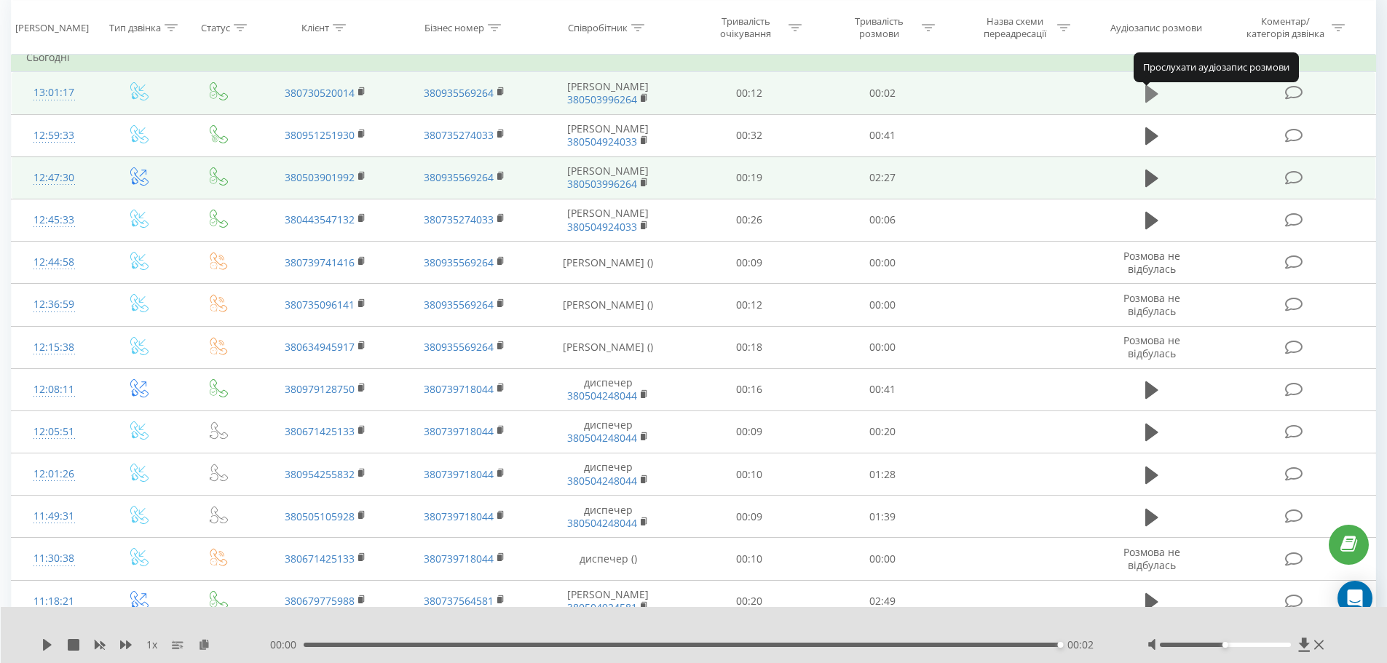
click at [1150, 100] on icon at bounding box center [1151, 93] width 13 height 17
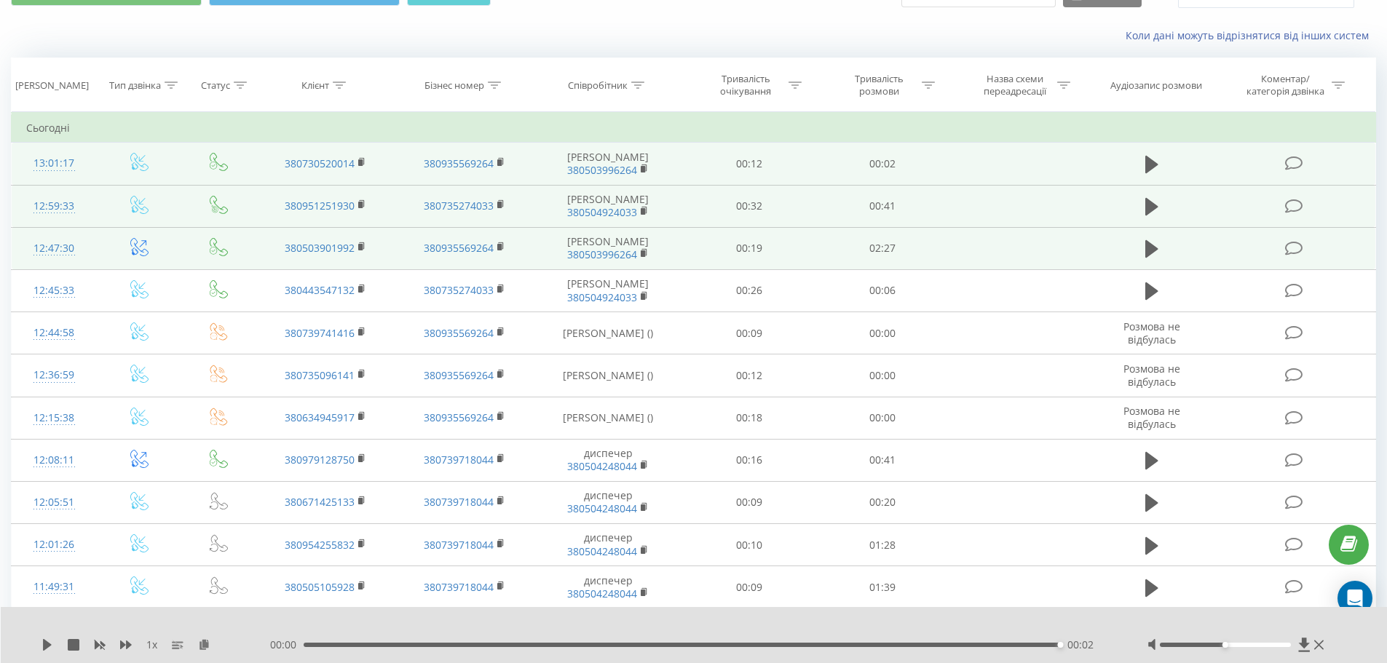
scroll to position [73, 0]
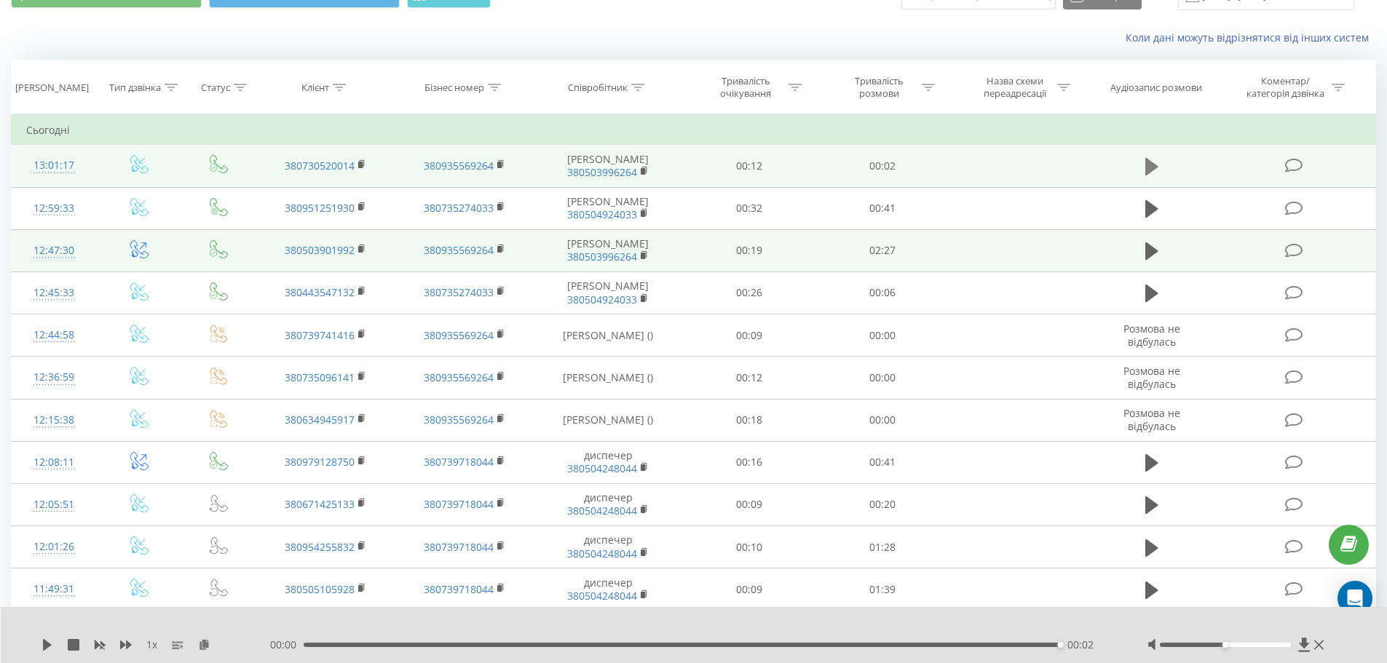
click at [1149, 170] on icon at bounding box center [1151, 166] width 13 height 17
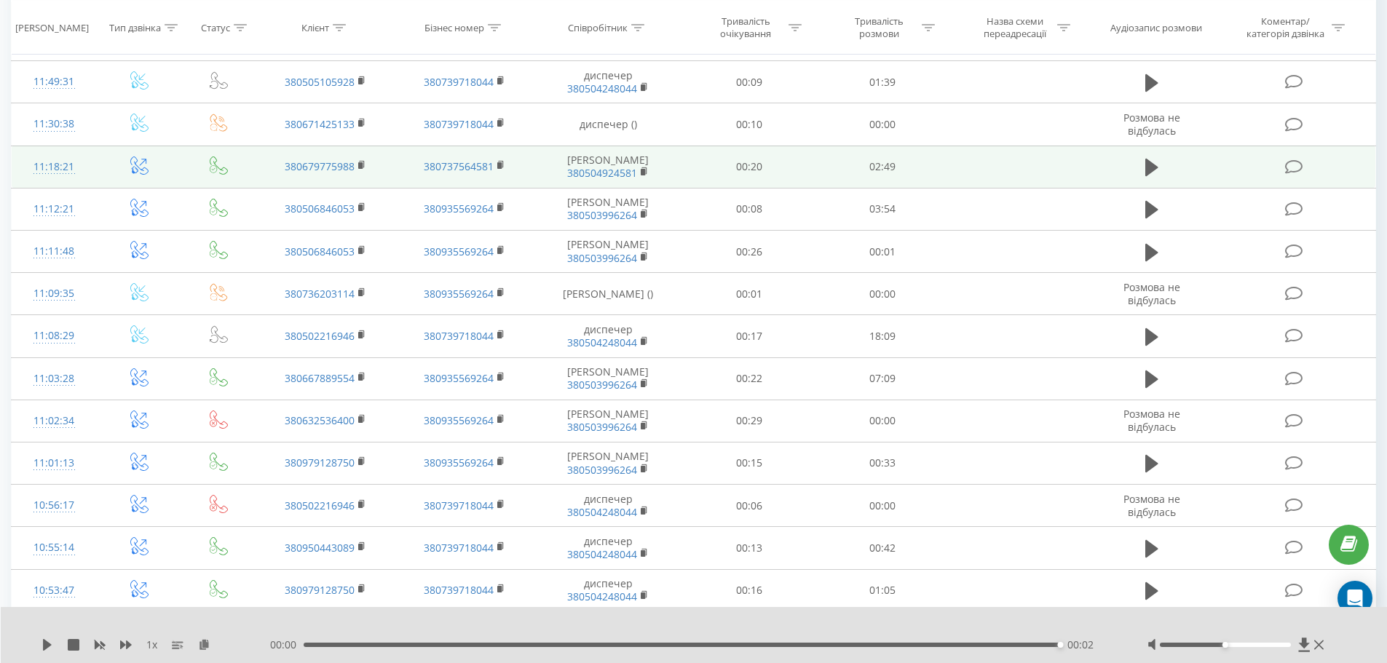
scroll to position [582, 0]
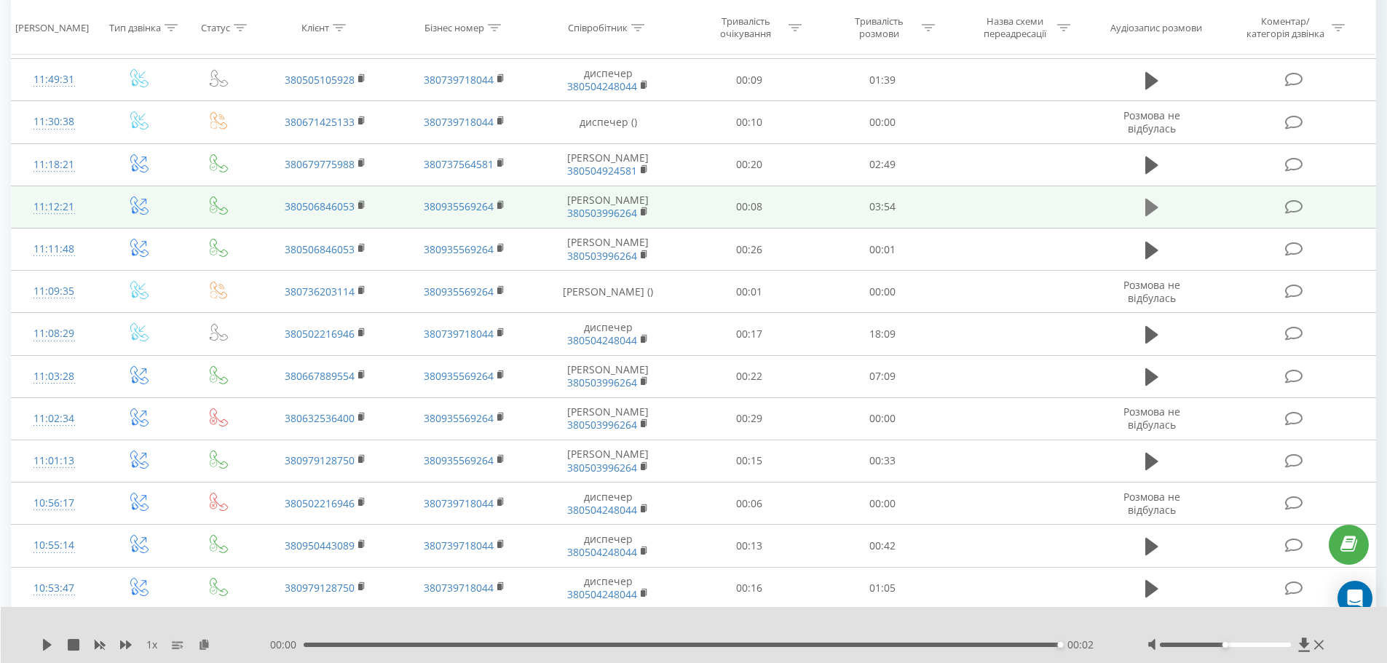
click at [1154, 218] on icon at bounding box center [1151, 207] width 13 height 20
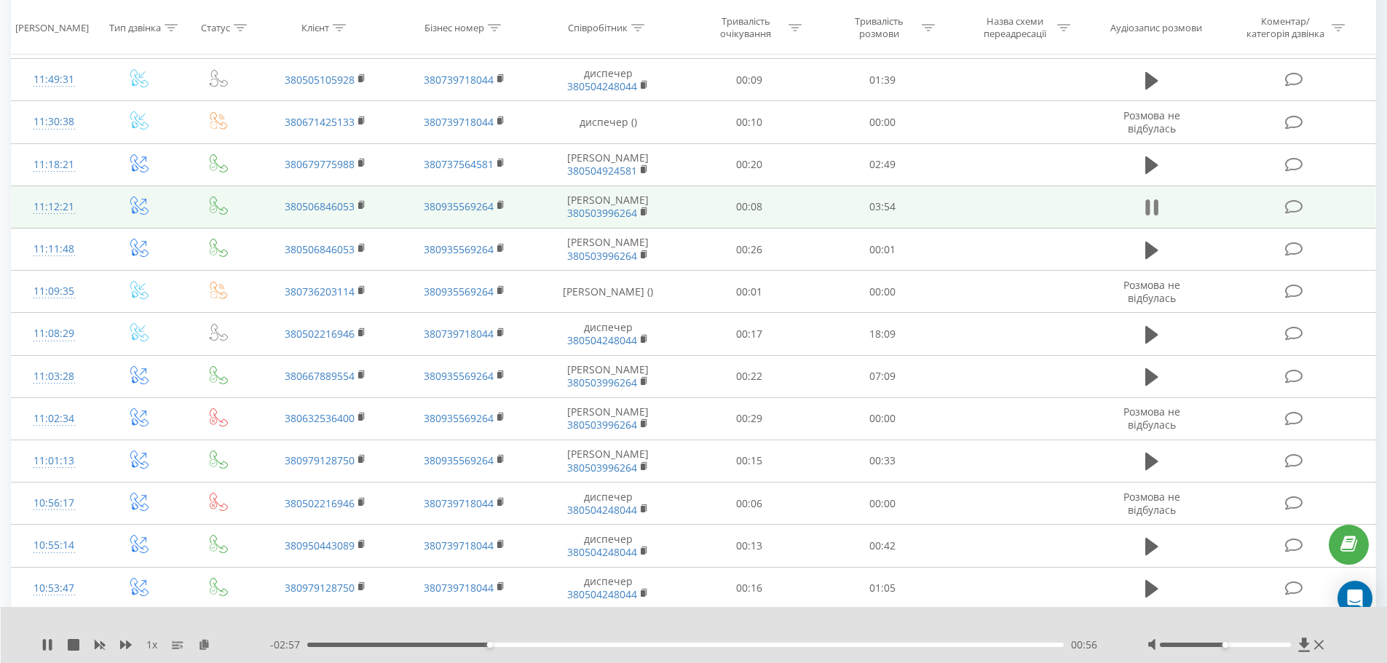
click at [1158, 218] on button at bounding box center [1152, 208] width 22 height 22
click at [1152, 216] on icon at bounding box center [1151, 207] width 13 height 17
click at [1151, 218] on icon at bounding box center [1151, 207] width 13 height 20
click at [45, 647] on icon at bounding box center [47, 645] width 9 height 12
drag, startPoint x: 1211, startPoint y: 644, endPoint x: 1192, endPoint y: 645, distance: 18.9
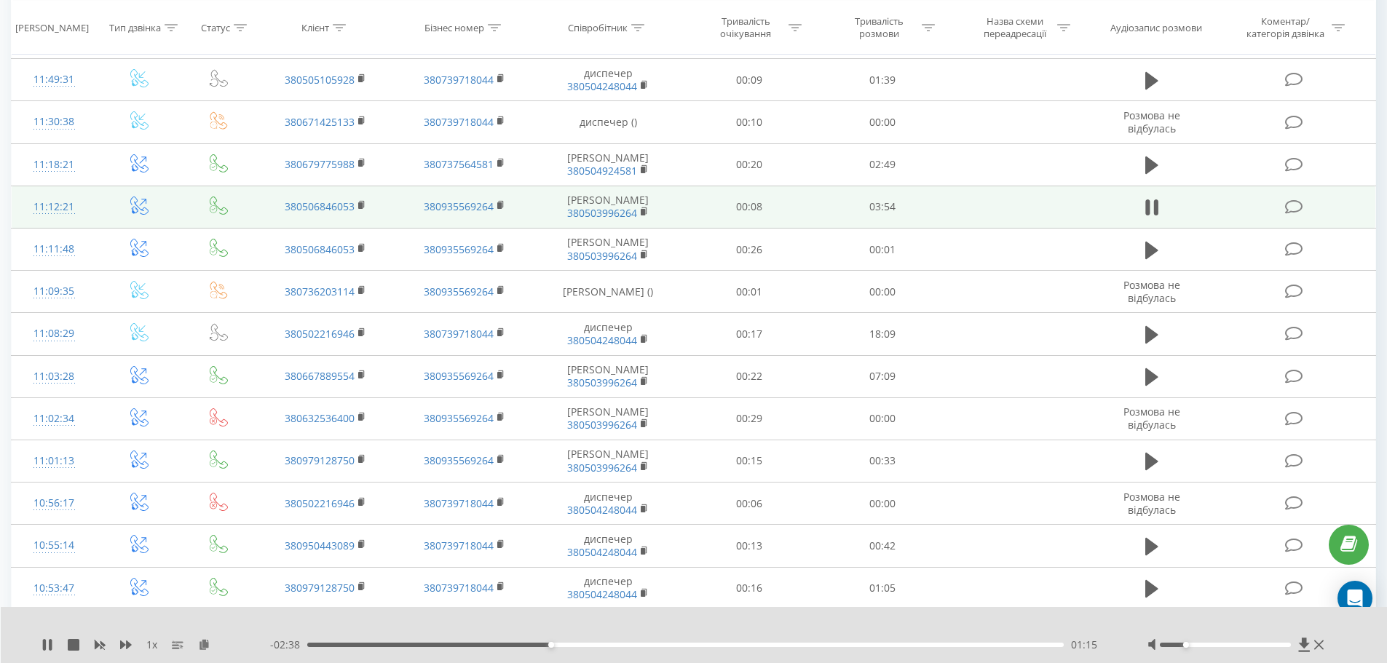
click at [1192, 645] on div at bounding box center [1225, 645] width 131 height 4
click at [1184, 646] on div "Accessibility label" at bounding box center [1186, 645] width 6 height 6
click at [40, 649] on div "1 x - 02:29 01:25 01:25" at bounding box center [694, 635] width 1387 height 56
click at [50, 650] on icon at bounding box center [50, 645] width 3 height 12
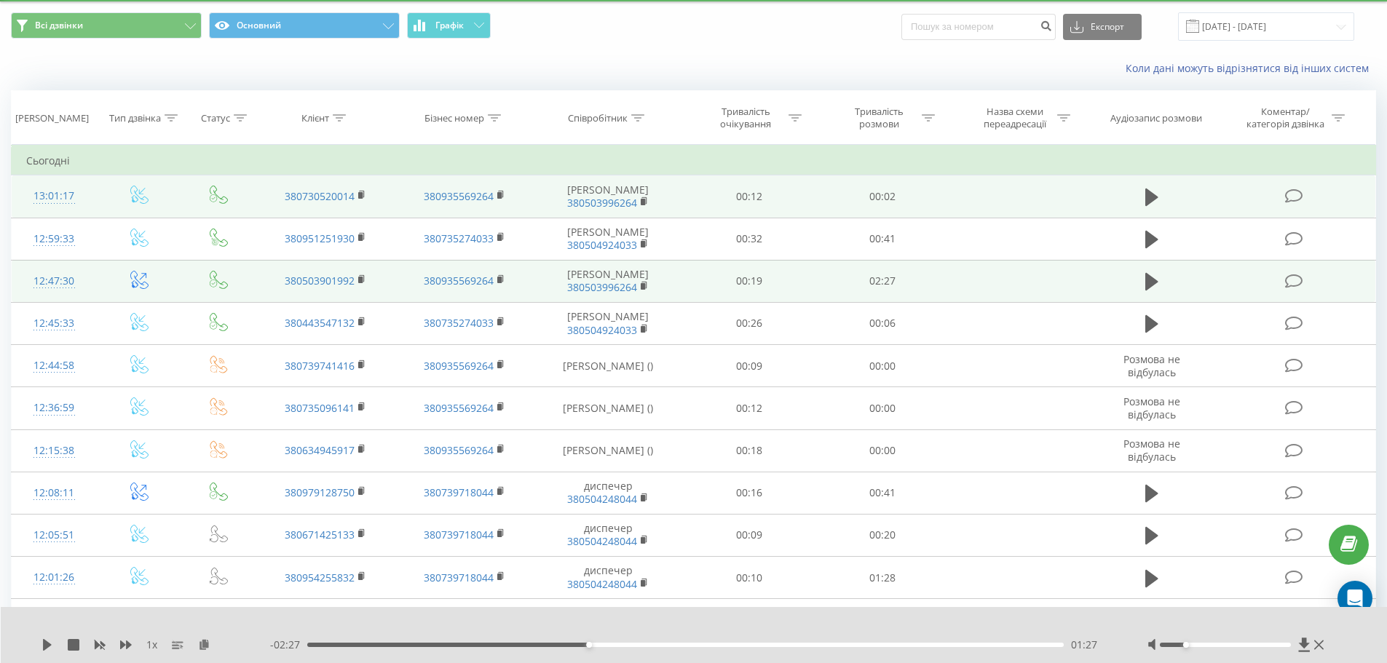
scroll to position [0, 0]
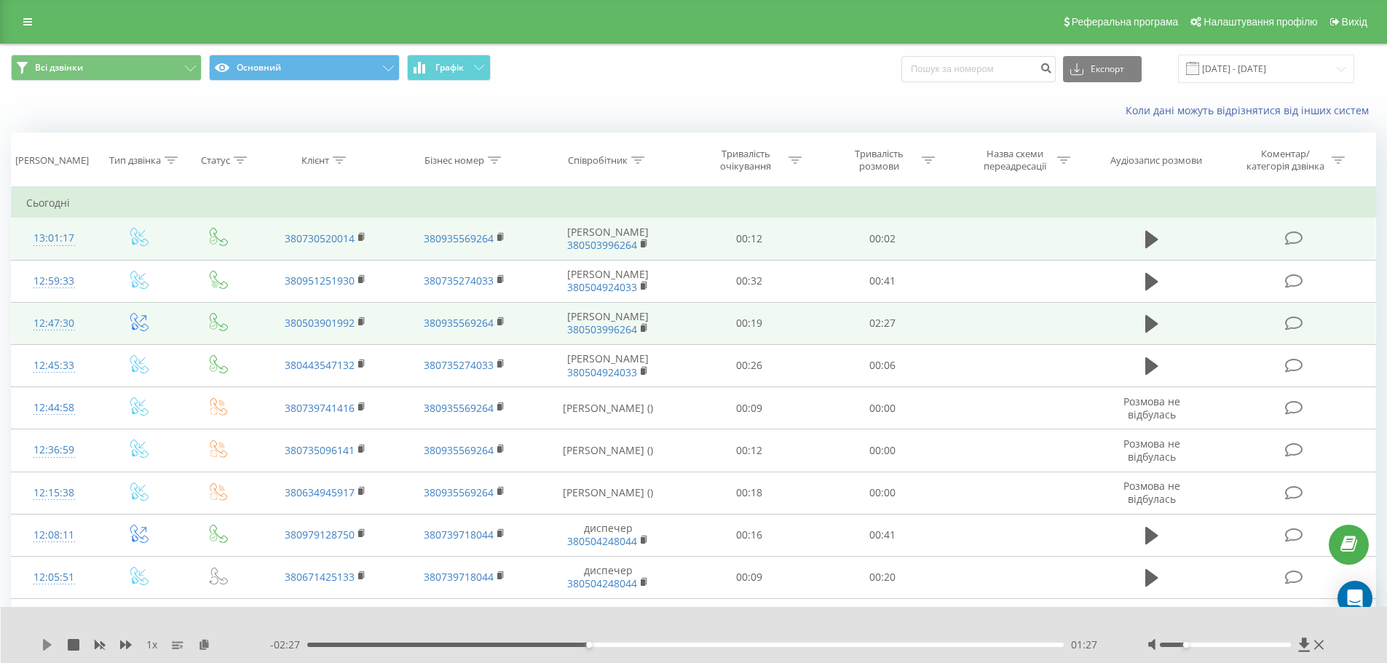
click at [46, 648] on icon at bounding box center [47, 645] width 9 height 12
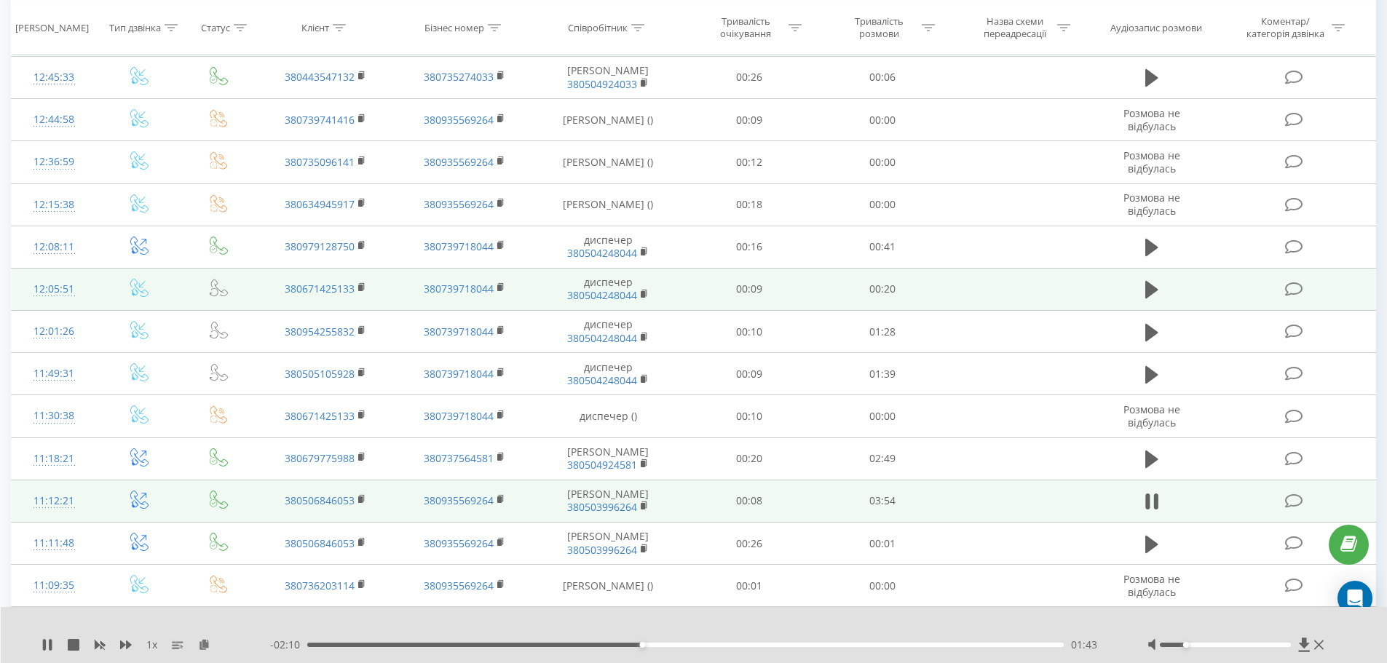
scroll to position [291, 0]
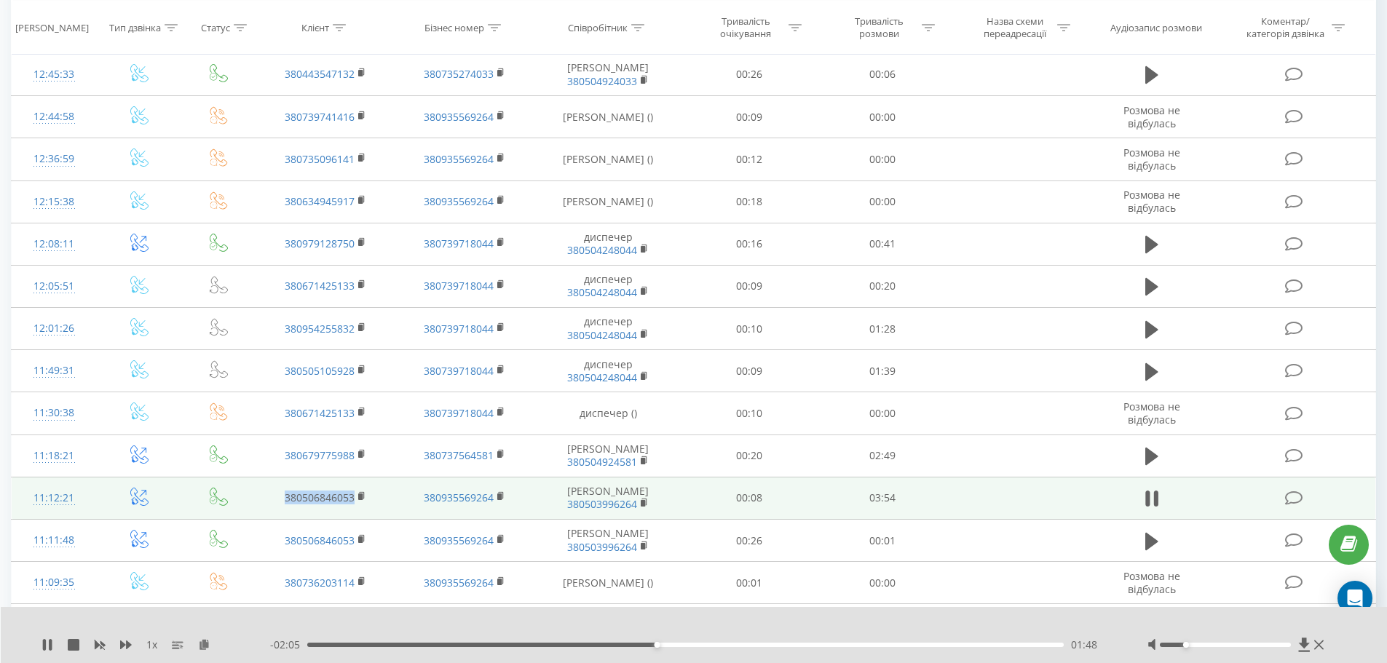
drag, startPoint x: 274, startPoint y: 550, endPoint x: 355, endPoint y: 548, distance: 81.6
click at [355, 519] on td "380506846053" at bounding box center [325, 498] width 138 height 42
copy link "380506846053"
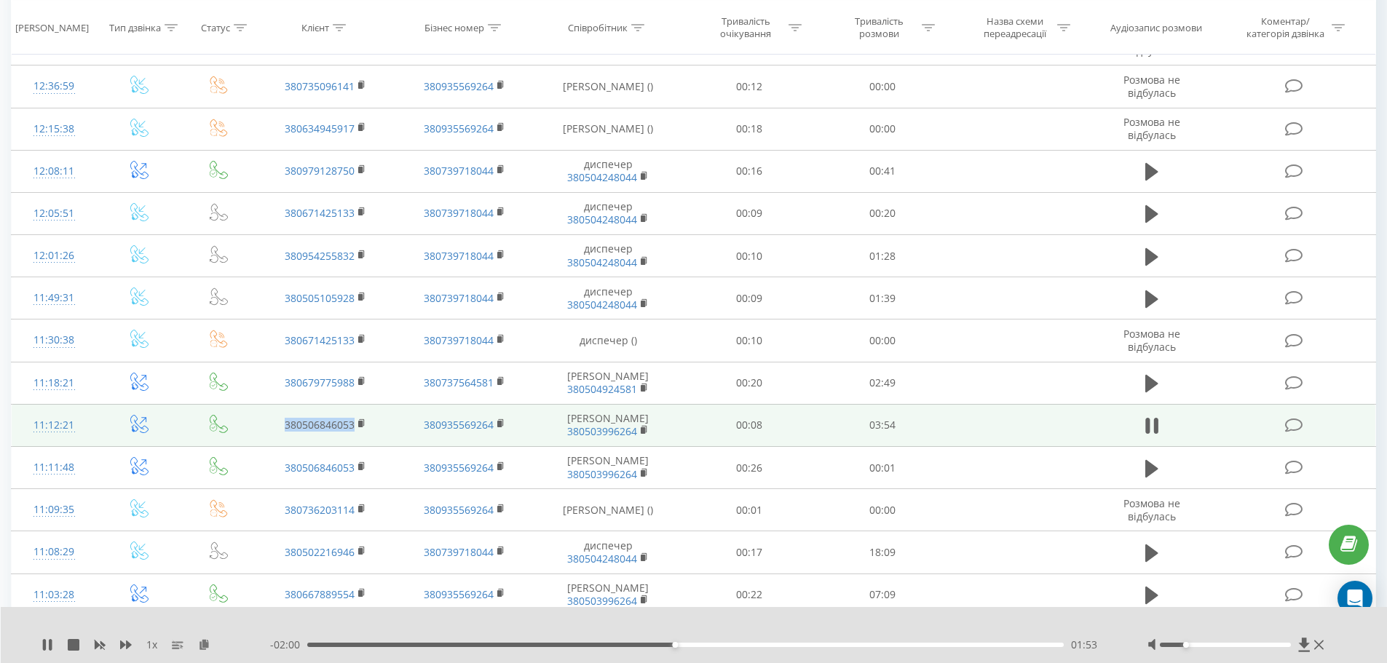
scroll to position [437, 0]
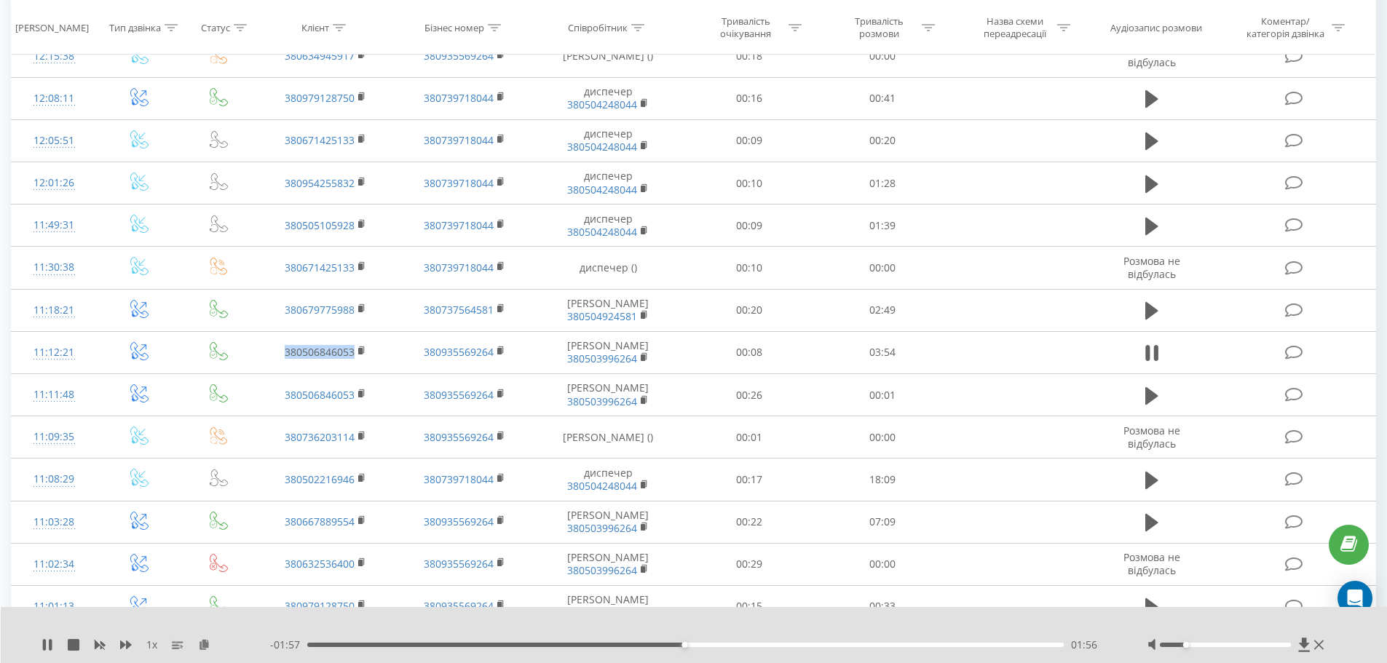
click at [685, 646] on div "01:56" at bounding box center [684, 645] width 6 height 6
click at [694, 645] on div "01:57" at bounding box center [685, 645] width 757 height 4
click at [717, 645] on div "02:05" at bounding box center [685, 645] width 757 height 4
click at [727, 646] on div "02:08" at bounding box center [685, 645] width 757 height 4
click at [753, 646] on div "02:18" at bounding box center [685, 645] width 757 height 4
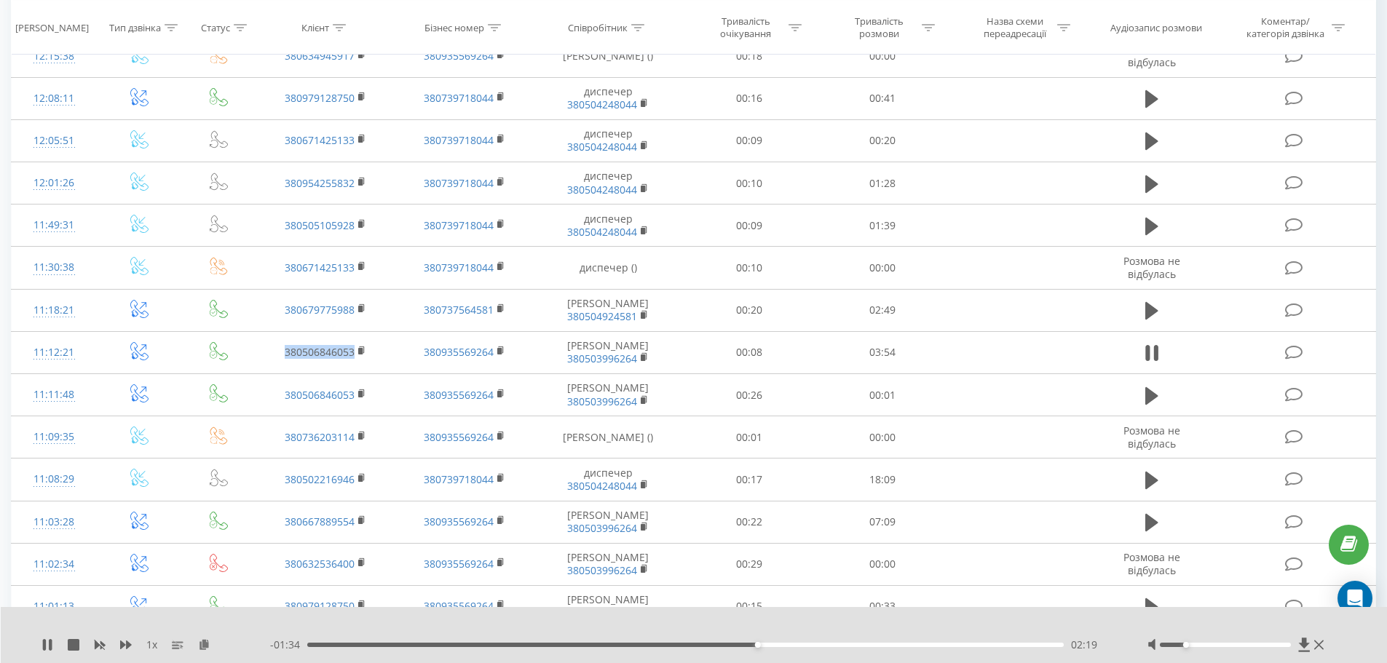
click at [764, 646] on div "02:19" at bounding box center [685, 645] width 757 height 4
click at [775, 646] on div "02:23" at bounding box center [685, 645] width 757 height 4
click at [787, 646] on div "02:26" at bounding box center [685, 645] width 757 height 4
click at [804, 646] on div "02:31" at bounding box center [685, 645] width 757 height 4
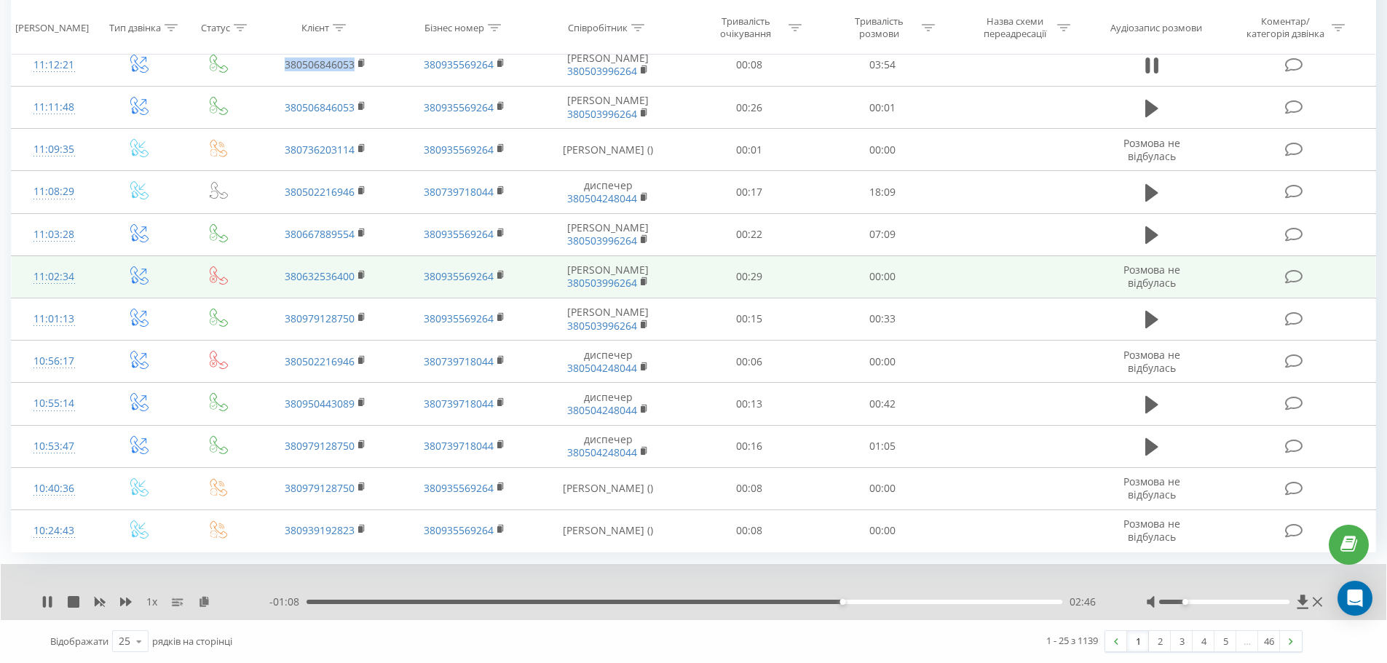
scroll to position [825, 0]
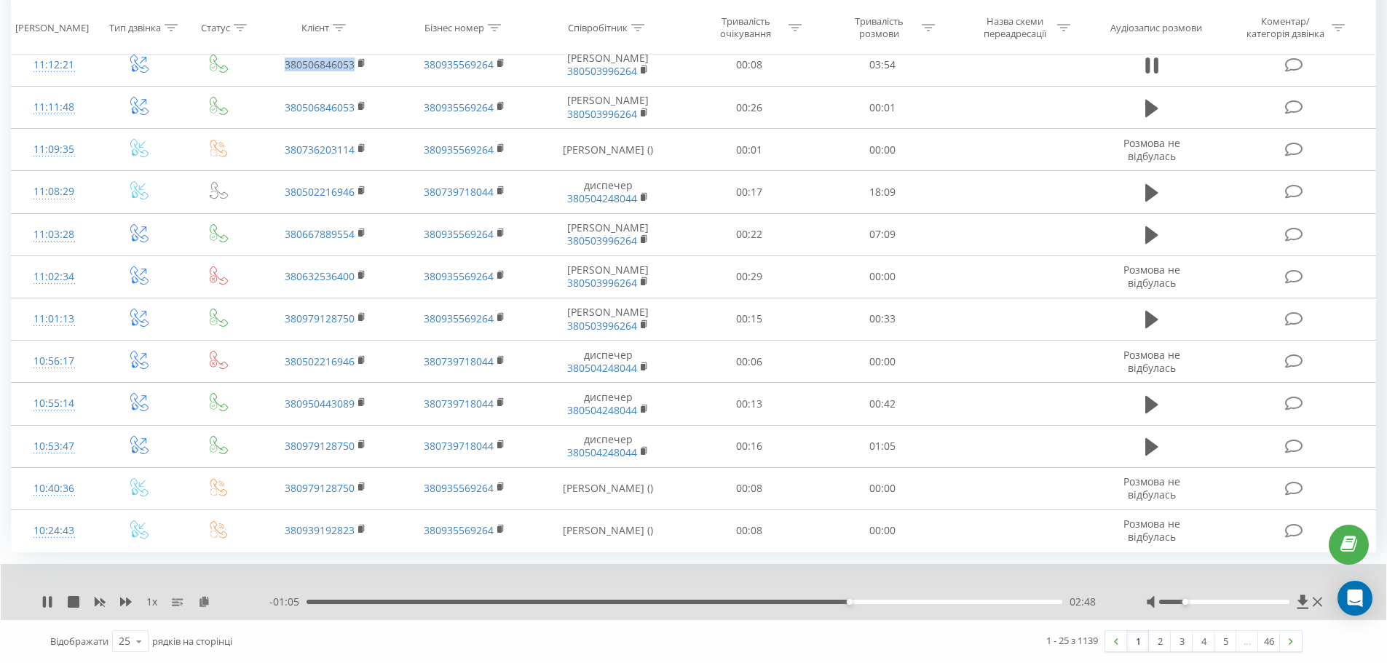
click at [855, 601] on div "02:48" at bounding box center [684, 602] width 756 height 4
click at [866, 601] on div "02:53" at bounding box center [684, 602] width 756 height 4
click at [882, 603] on div "02:54" at bounding box center [684, 602] width 756 height 4
click at [900, 603] on div "03:01" at bounding box center [684, 602] width 756 height 4
click at [915, 602] on div "03:06" at bounding box center [684, 602] width 756 height 4
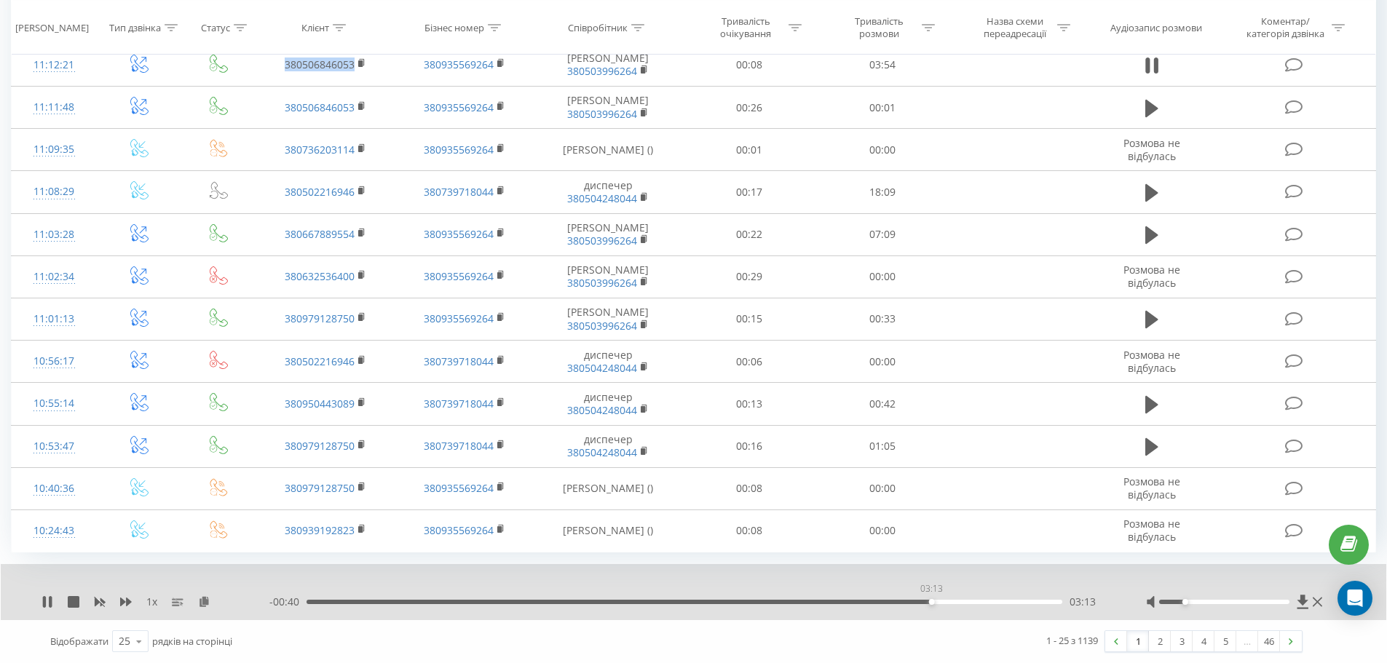
click at [931, 602] on div "03:13" at bounding box center [684, 602] width 756 height 4
click at [946, 603] on div "03:14" at bounding box center [684, 602] width 756 height 4
click at [958, 603] on div "03:22" at bounding box center [684, 602] width 756 height 4
drag, startPoint x: 994, startPoint y: 602, endPoint x: 1021, endPoint y: 603, distance: 26.2
click at [997, 603] on div "03:33" at bounding box center [684, 602] width 756 height 4
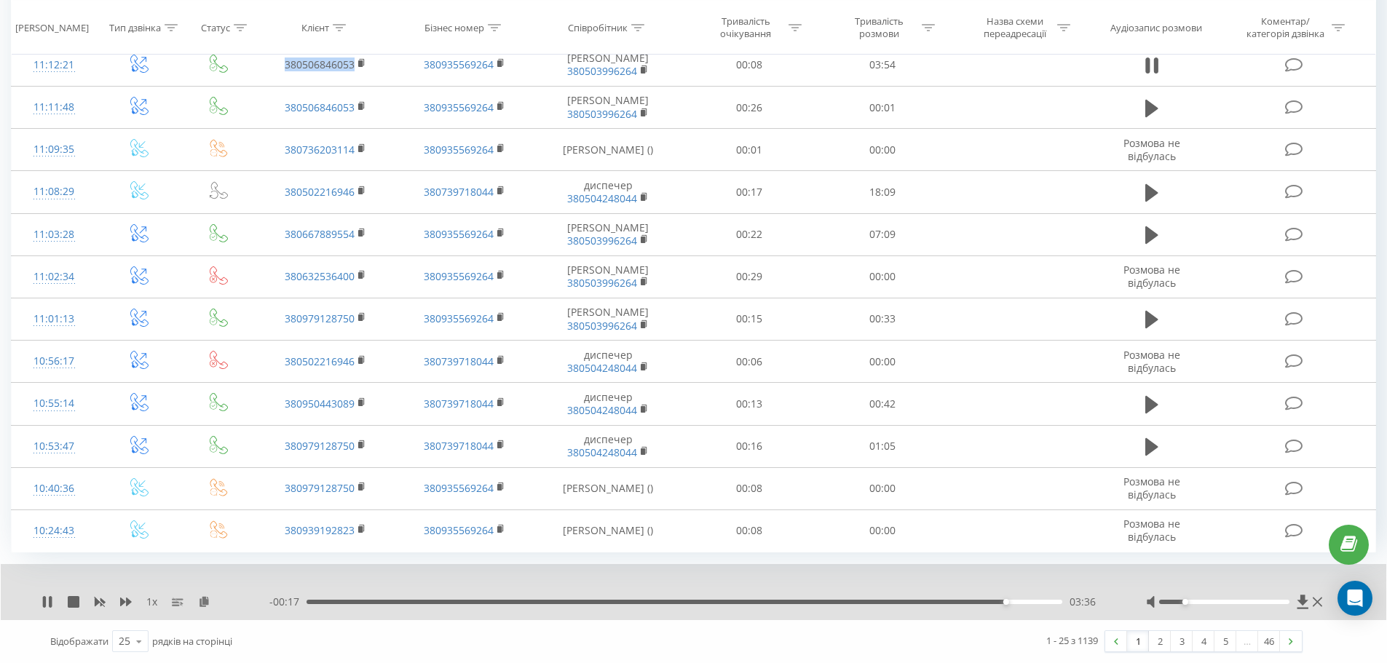
click at [1010, 602] on div "03:36" at bounding box center [684, 602] width 756 height 4
click at [1021, 604] on div "03:38" at bounding box center [684, 602] width 756 height 4
click at [1029, 602] on div "03:42" at bounding box center [684, 602] width 756 height 4
click at [1039, 602] on div "03:45" at bounding box center [684, 602] width 756 height 4
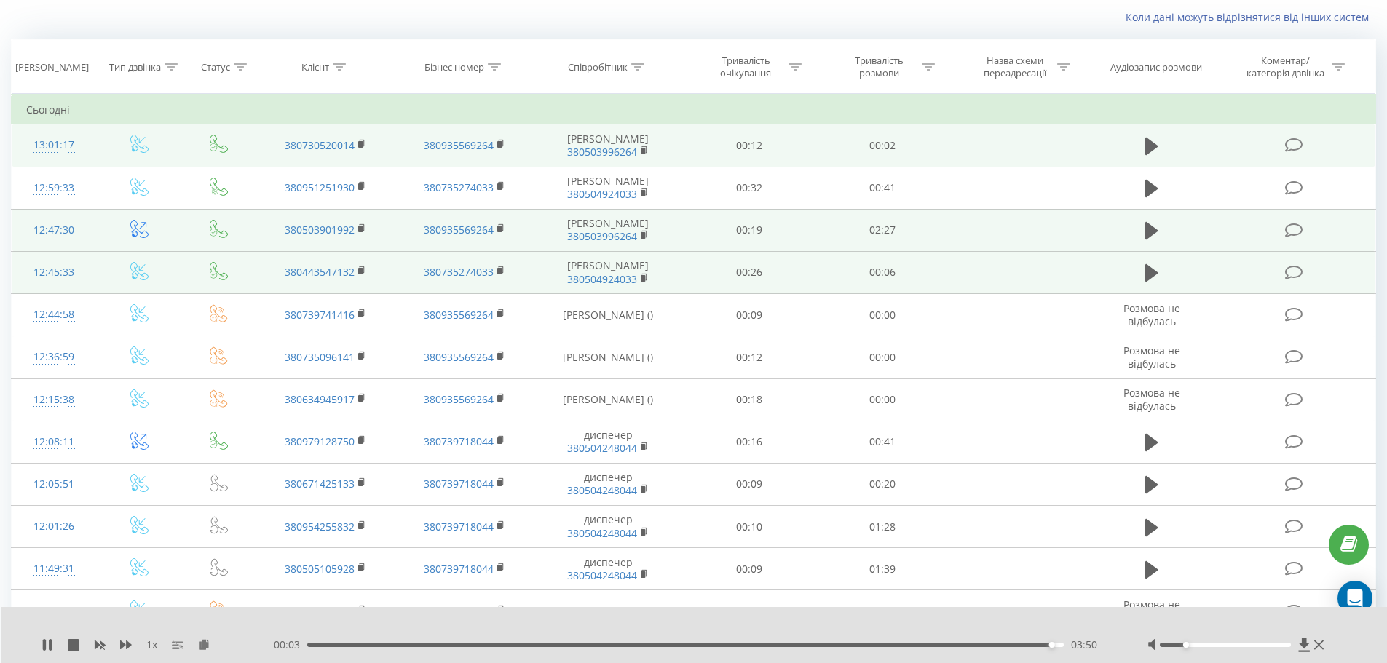
scroll to position [24, 0]
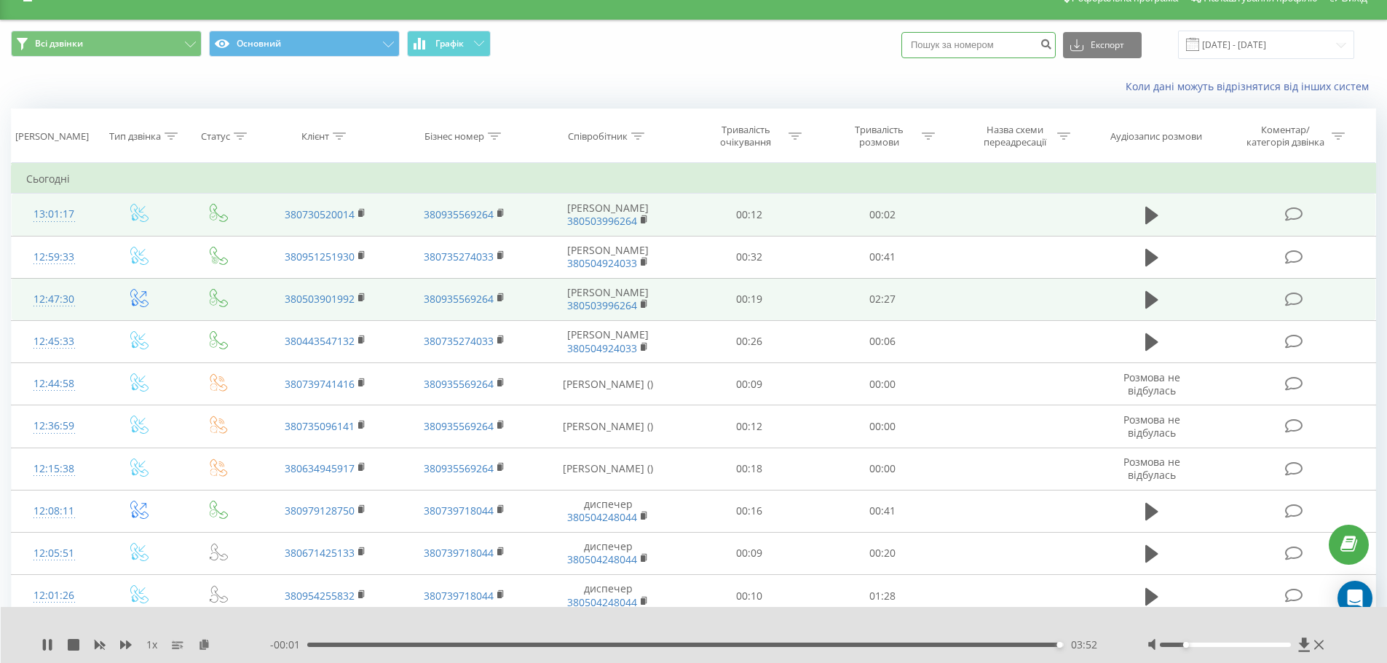
paste input "380506846053"
type input "380506846053"
click at [1055, 45] on button "submit" at bounding box center [1046, 45] width 20 height 26
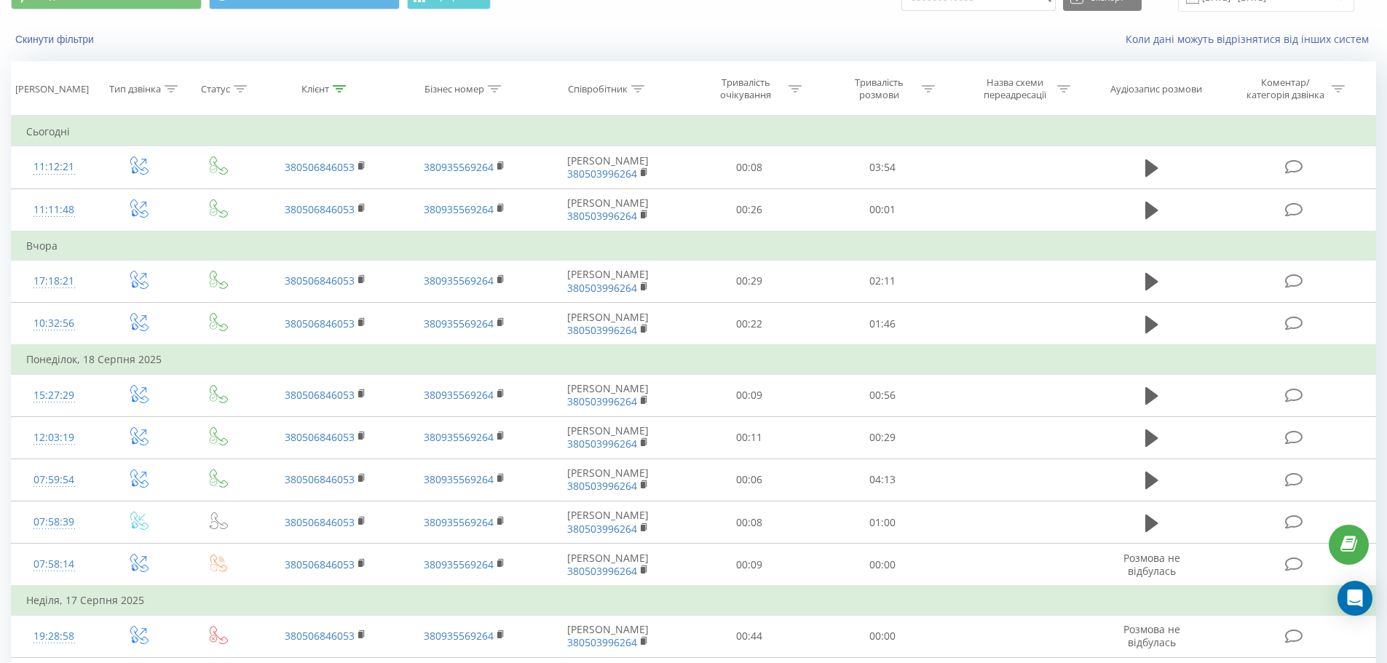
scroll to position [73, 0]
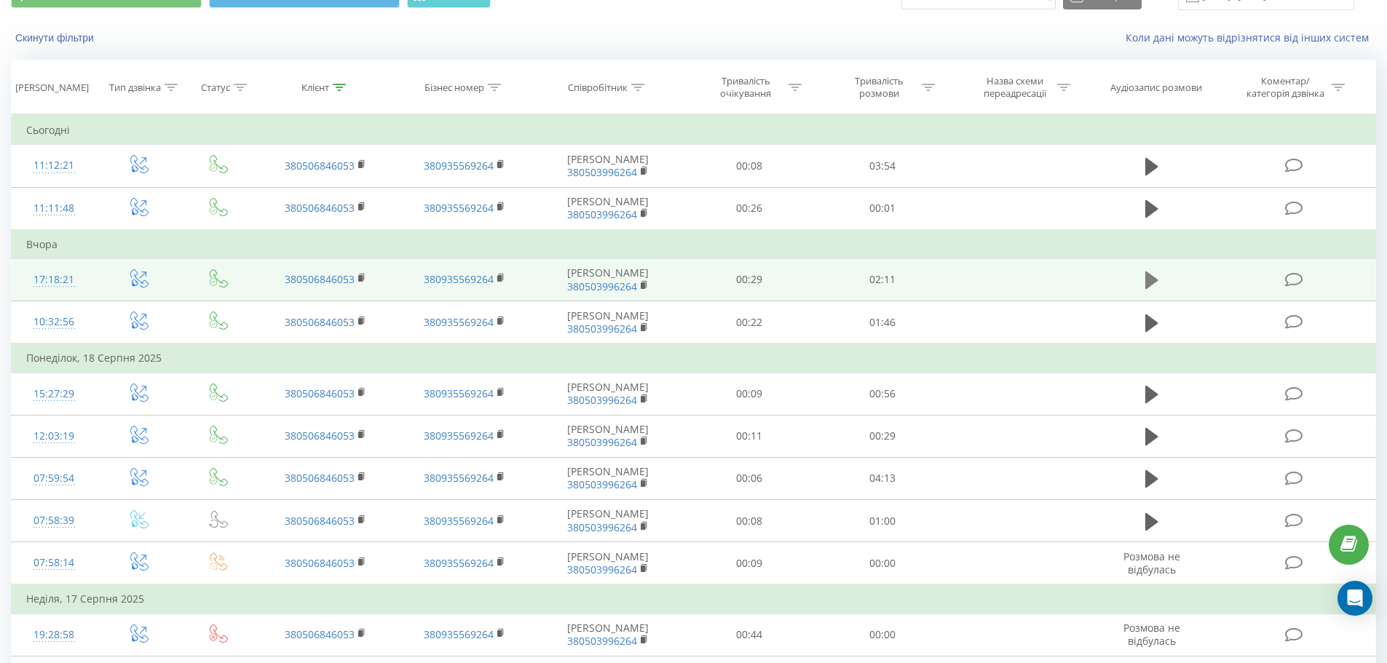
click at [1138, 301] on td at bounding box center [1151, 279] width 128 height 42
click at [1146, 289] on icon at bounding box center [1151, 280] width 13 height 17
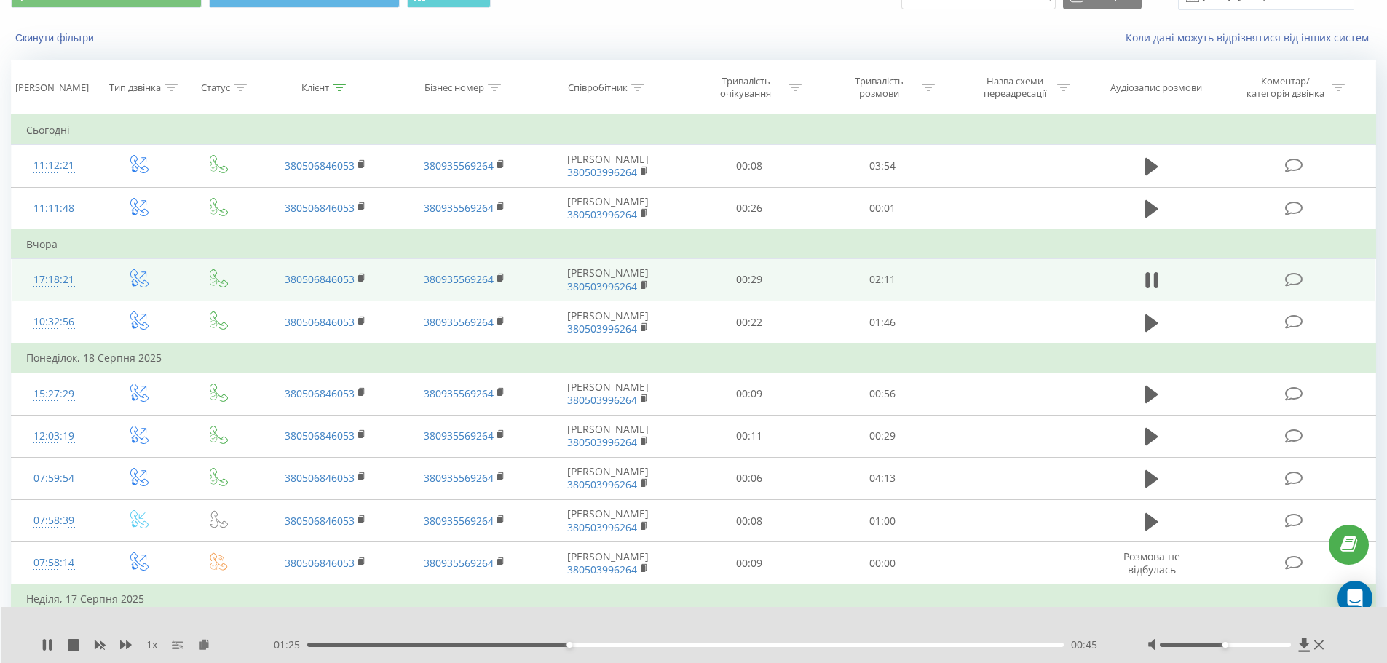
click at [585, 646] on div "00:45" at bounding box center [685, 645] width 757 height 4
drag, startPoint x: 606, startPoint y: 644, endPoint x: 617, endPoint y: 644, distance: 11.6
click at [609, 644] on div "00:49" at bounding box center [685, 645] width 757 height 4
click at [629, 644] on div "00:56" at bounding box center [685, 645] width 757 height 4
click at [653, 646] on div "00:57" at bounding box center [685, 645] width 757 height 4
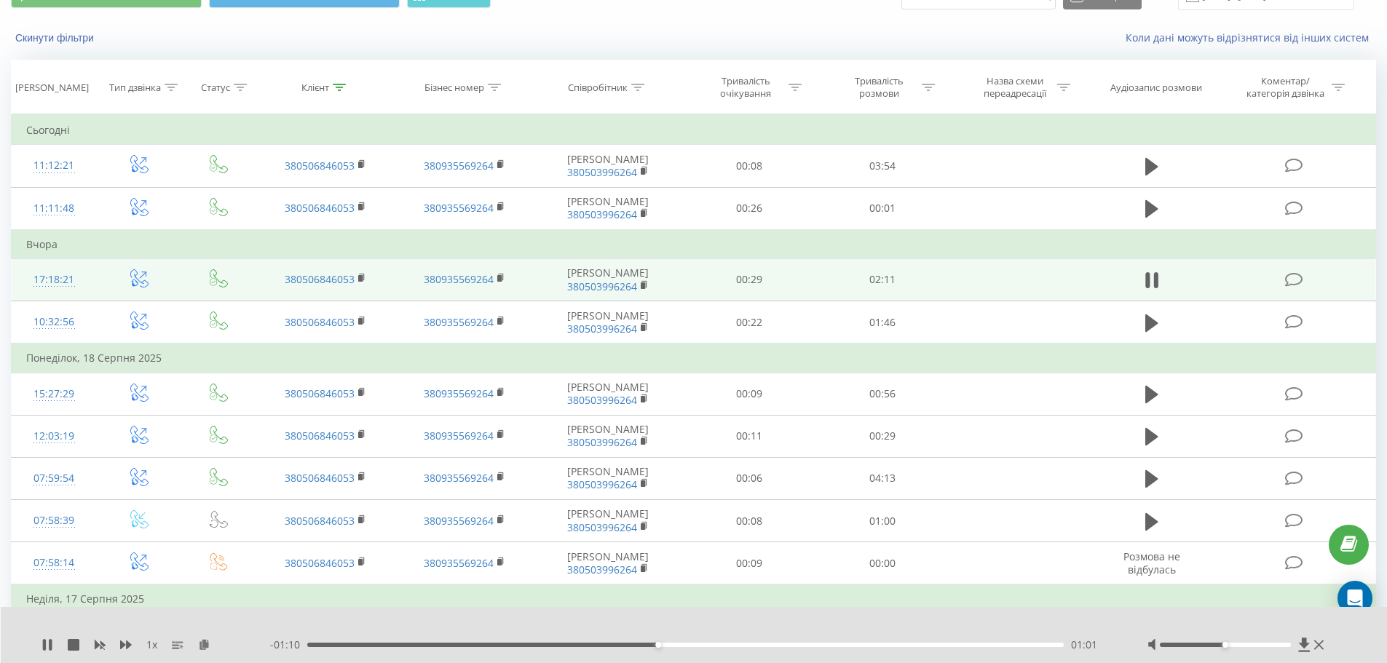
click at [677, 646] on div "01:01" at bounding box center [685, 645] width 757 height 4
click at [701, 646] on div "01:08" at bounding box center [685, 645] width 757 height 4
click at [725, 646] on div "01:09" at bounding box center [685, 645] width 757 height 4
click at [750, 645] on div "01:17" at bounding box center [685, 645] width 757 height 4
click at [766, 643] on div "01:17" at bounding box center [685, 645] width 757 height 4
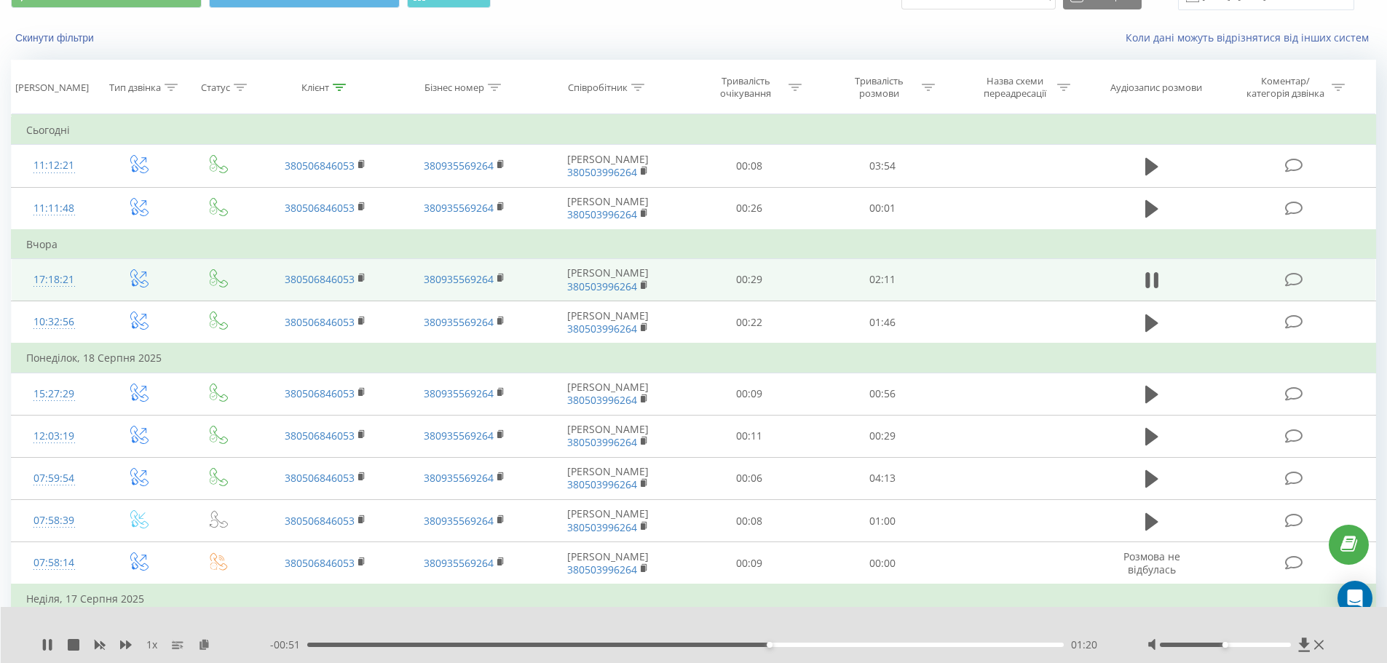
click at [791, 644] on div "01:20" at bounding box center [685, 645] width 757 height 4
click at [808, 645] on div "01:24" at bounding box center [685, 645] width 757 height 4
click at [822, 646] on div "01:27" at bounding box center [685, 645] width 757 height 4
click at [837, 646] on div "01:29" at bounding box center [685, 645] width 757 height 4
click at [863, 646] on div "01:33" at bounding box center [685, 645] width 757 height 4
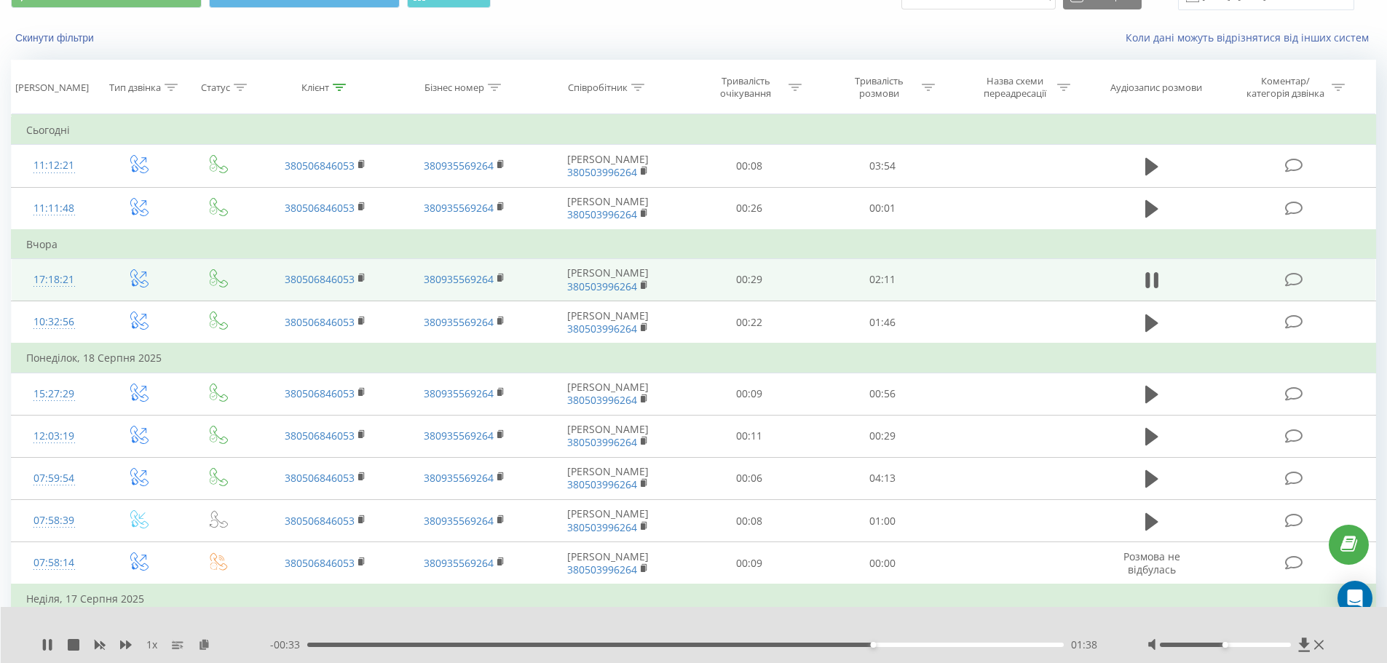
click at [894, 645] on div "01:38" at bounding box center [685, 645] width 757 height 4
click at [919, 644] on div "01:46" at bounding box center [685, 645] width 757 height 4
click at [947, 645] on div "01:51" at bounding box center [685, 645] width 757 height 4
click at [970, 645] on div "01:51" at bounding box center [685, 645] width 757 height 4
click at [999, 645] on div "01:55" at bounding box center [685, 645] width 757 height 4
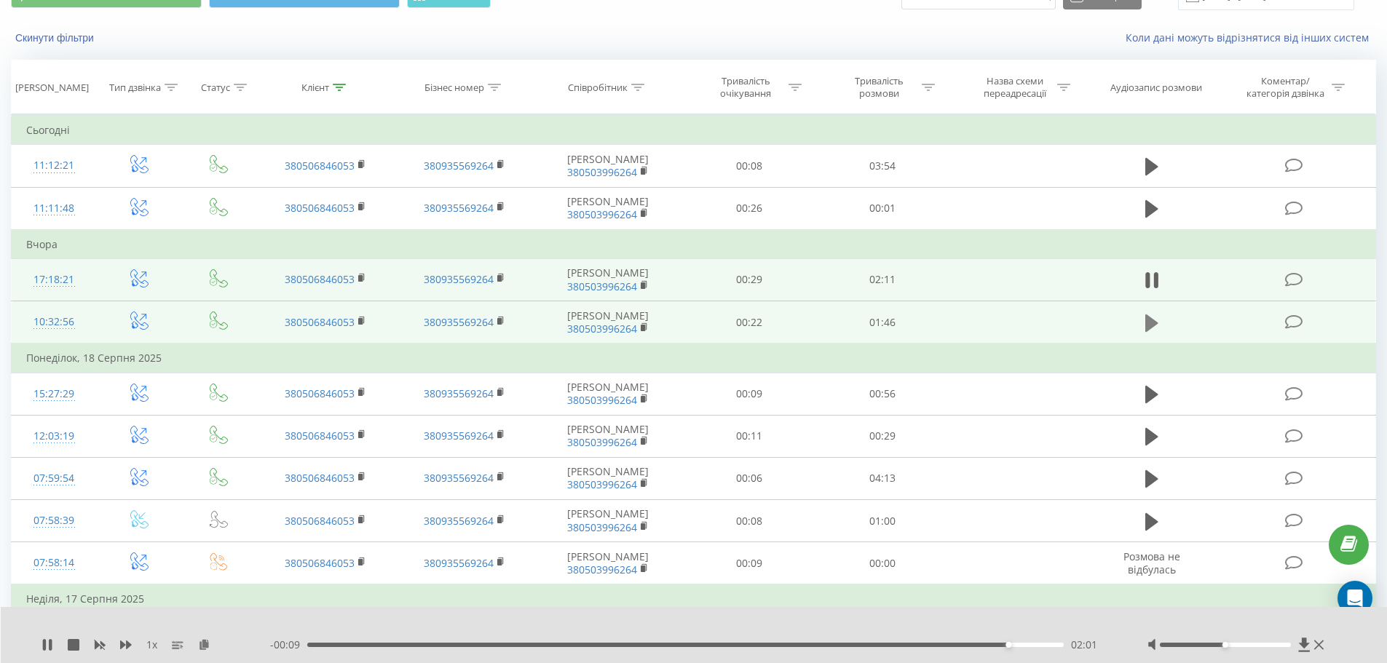
click at [1159, 334] on button at bounding box center [1152, 323] width 22 height 22
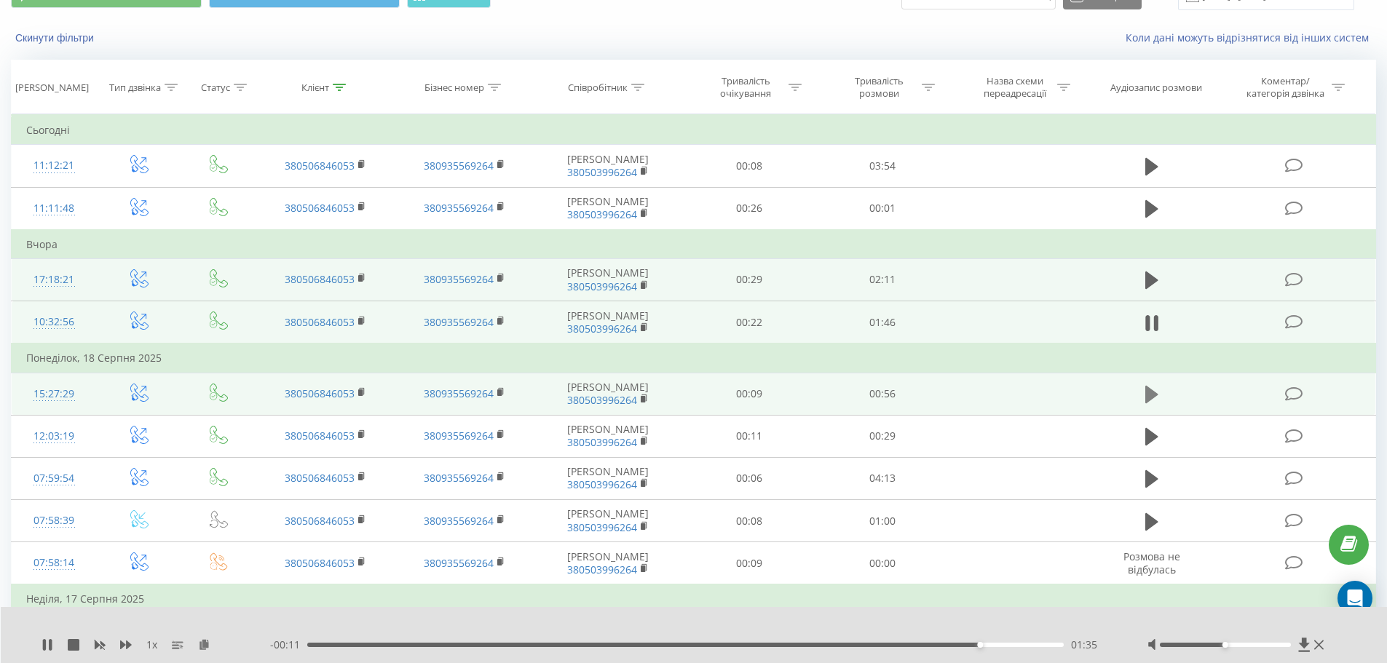
click at [1153, 403] on icon at bounding box center [1151, 394] width 13 height 17
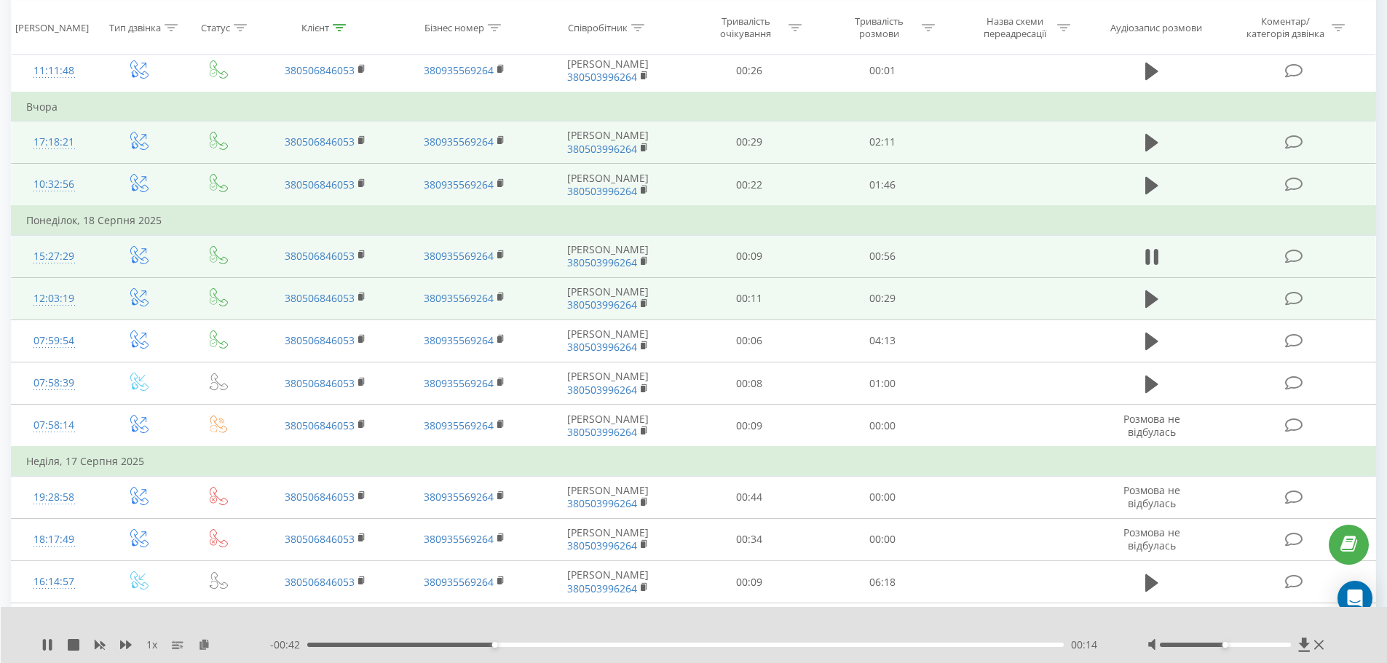
scroll to position [218, 0]
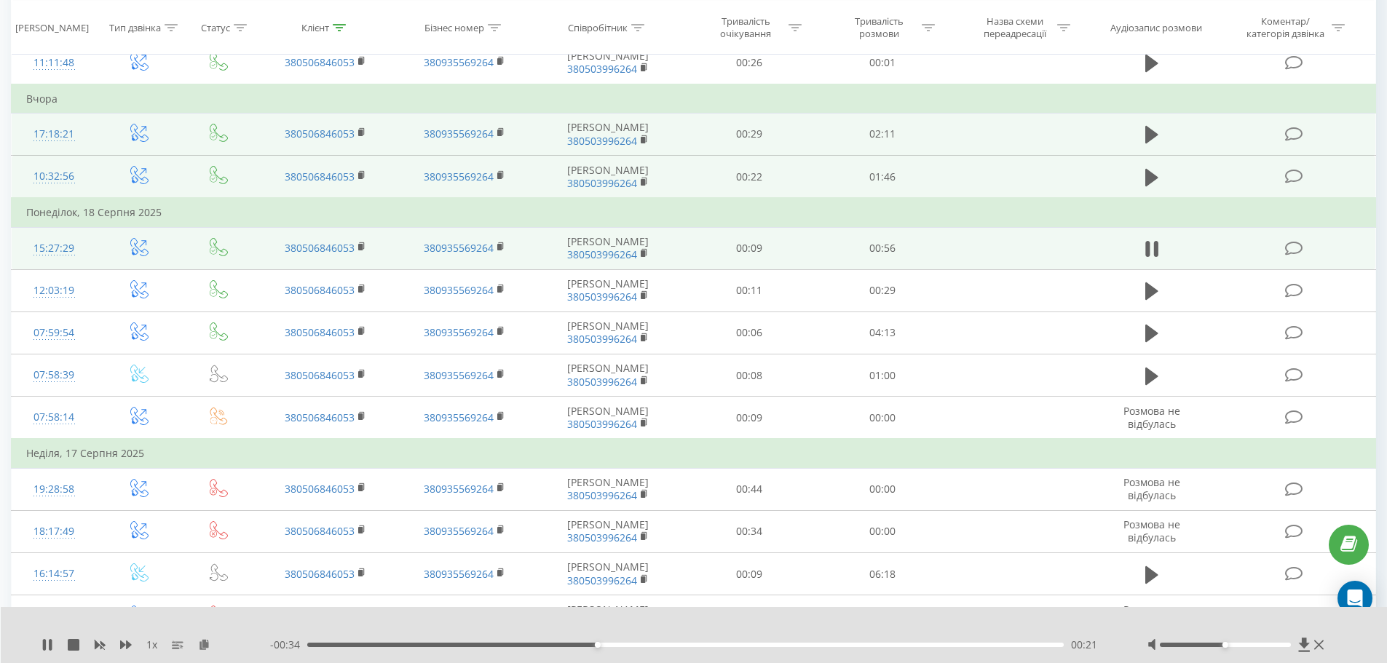
click at [614, 644] on div "00:21" at bounding box center [685, 645] width 757 height 4
drag, startPoint x: 678, startPoint y: 645, endPoint x: 702, endPoint y: 643, distance: 24.8
click at [689, 643] on div "00:27" at bounding box center [685, 645] width 757 height 4
drag, startPoint x: 707, startPoint y: 643, endPoint x: 730, endPoint y: 644, distance: 23.3
click at [710, 643] on div "00:29" at bounding box center [685, 645] width 757 height 4
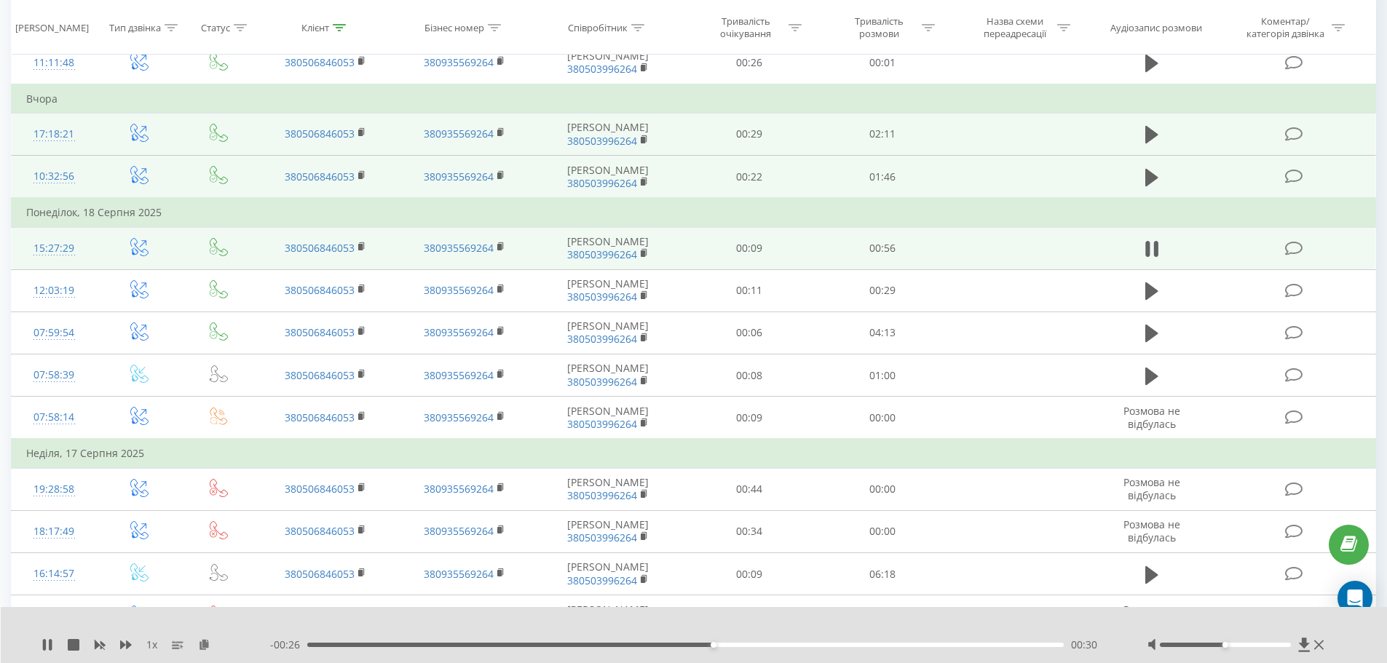
click at [735, 645] on div "00:30" at bounding box center [685, 645] width 757 height 4
click at [758, 647] on div "- 00:24 00:32 00:32" at bounding box center [690, 645] width 841 height 15
drag, startPoint x: 766, startPoint y: 646, endPoint x: 790, endPoint y: 646, distance: 24.0
click at [767, 646] on div "00:34" at bounding box center [685, 645] width 757 height 4
click at [794, 646] on div "00:36" at bounding box center [685, 645] width 757 height 4
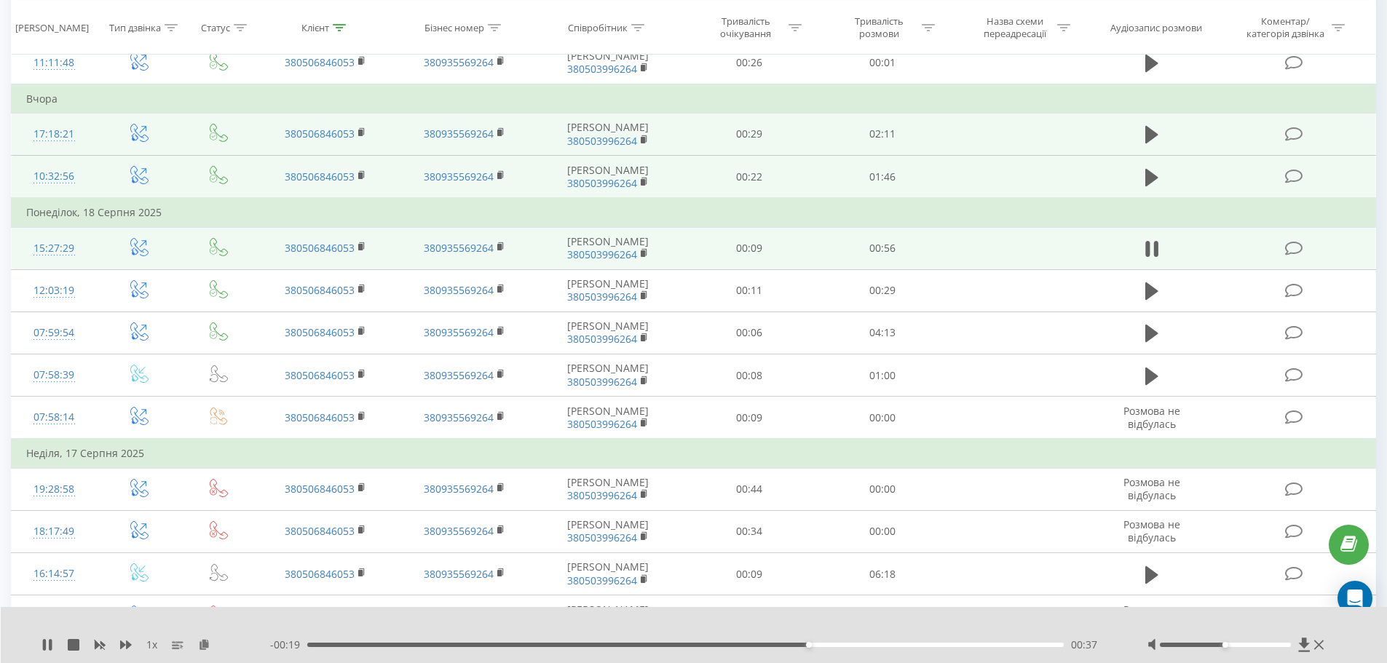
click at [826, 646] on div "00:37" at bounding box center [685, 645] width 757 height 4
click at [852, 646] on div "00:39" at bounding box center [685, 645] width 757 height 4
click at [872, 646] on div "00:41" at bounding box center [685, 645] width 757 height 4
click at [892, 646] on div "00:42" at bounding box center [685, 645] width 757 height 4
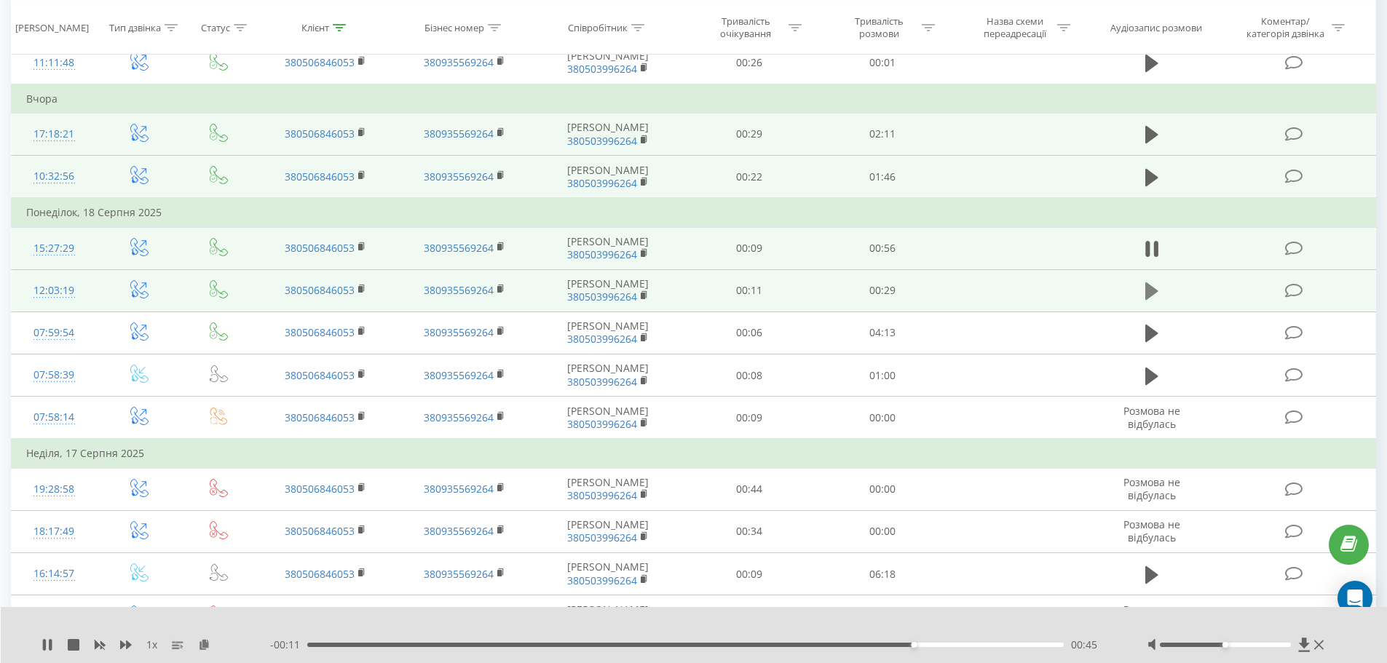
click at [1155, 301] on icon at bounding box center [1151, 291] width 13 height 20
click at [663, 644] on div "00:10" at bounding box center [685, 645] width 757 height 4
click at [720, 645] on div "00:14" at bounding box center [685, 645] width 757 height 4
click at [1149, 299] on icon at bounding box center [1147, 291] width 4 height 16
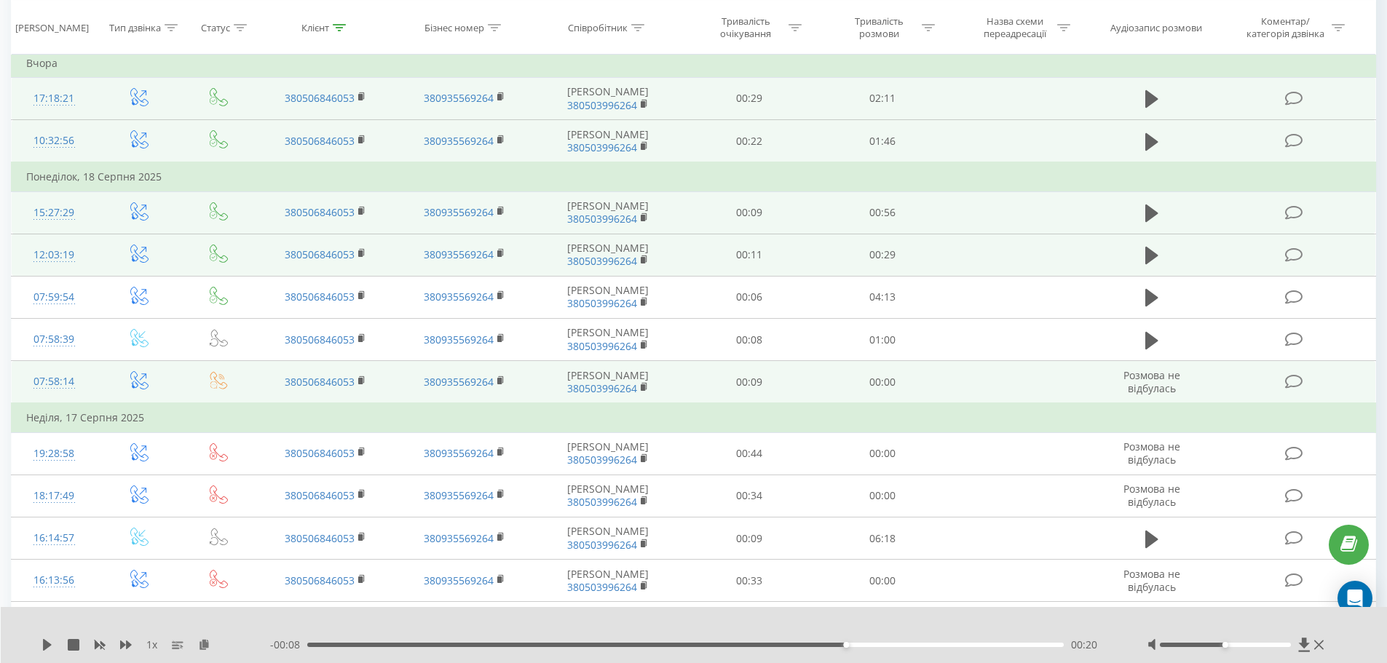
scroll to position [0, 0]
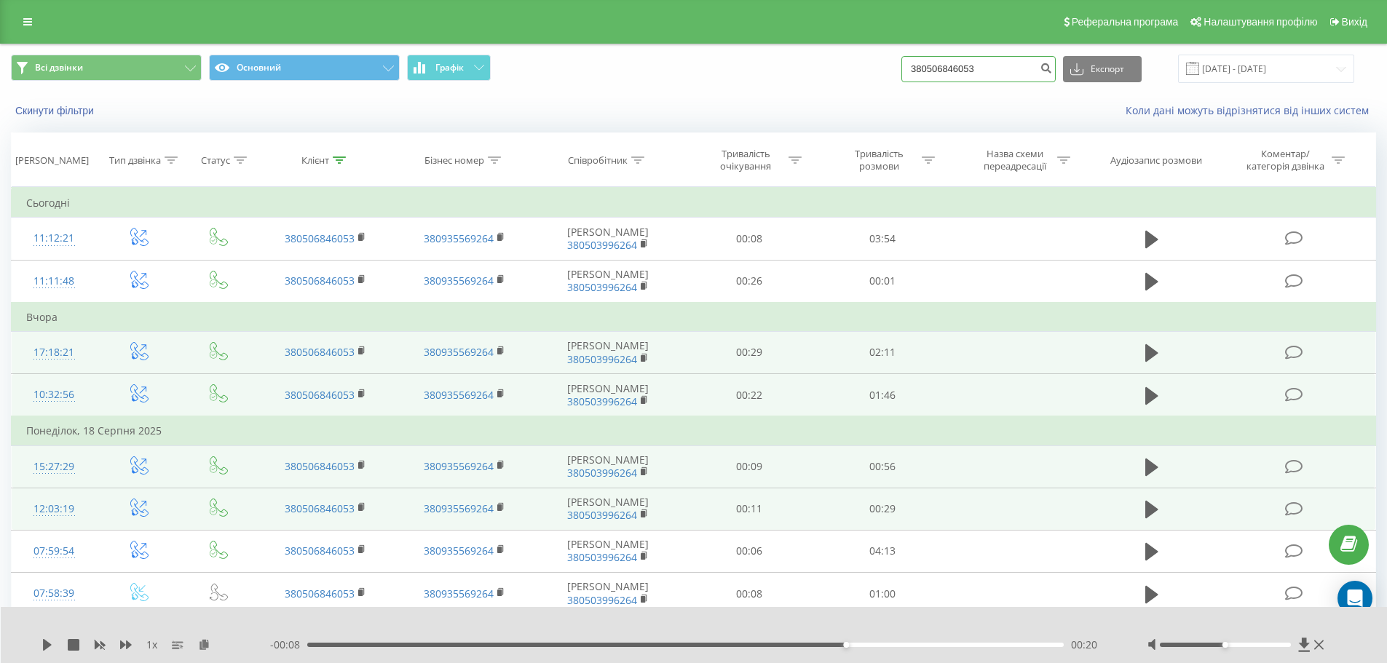
drag, startPoint x: 1013, startPoint y: 71, endPoint x: 882, endPoint y: 84, distance: 131.7
click at [893, 84] on div "Всі дзвінки Основний Графік 380506846053 Експорт .csv .xls .xlsx 20.05.2025 - 2…" at bounding box center [693, 68] width 1385 height 49
click at [69, 207] on td "Сьогодні" at bounding box center [694, 203] width 1364 height 29
click at [975, 71] on input at bounding box center [978, 69] width 154 height 26
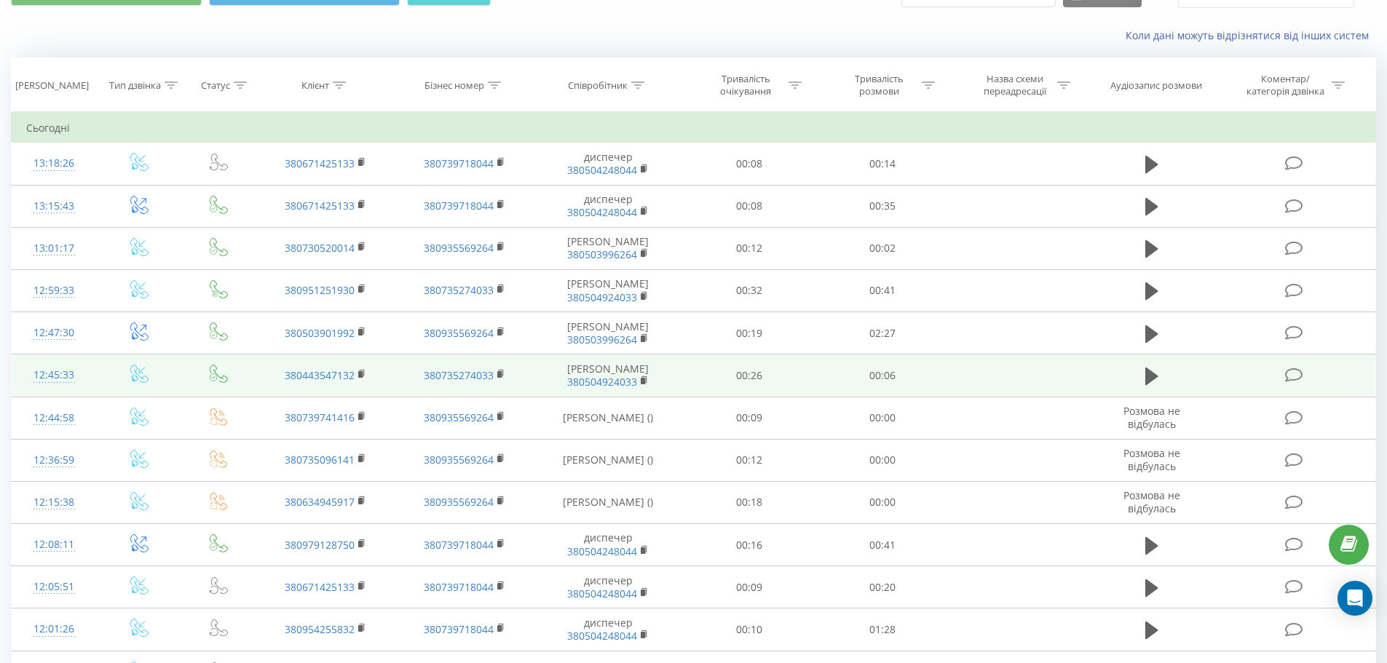
scroll to position [73, 0]
